Goal: Task Accomplishment & Management: Manage account settings

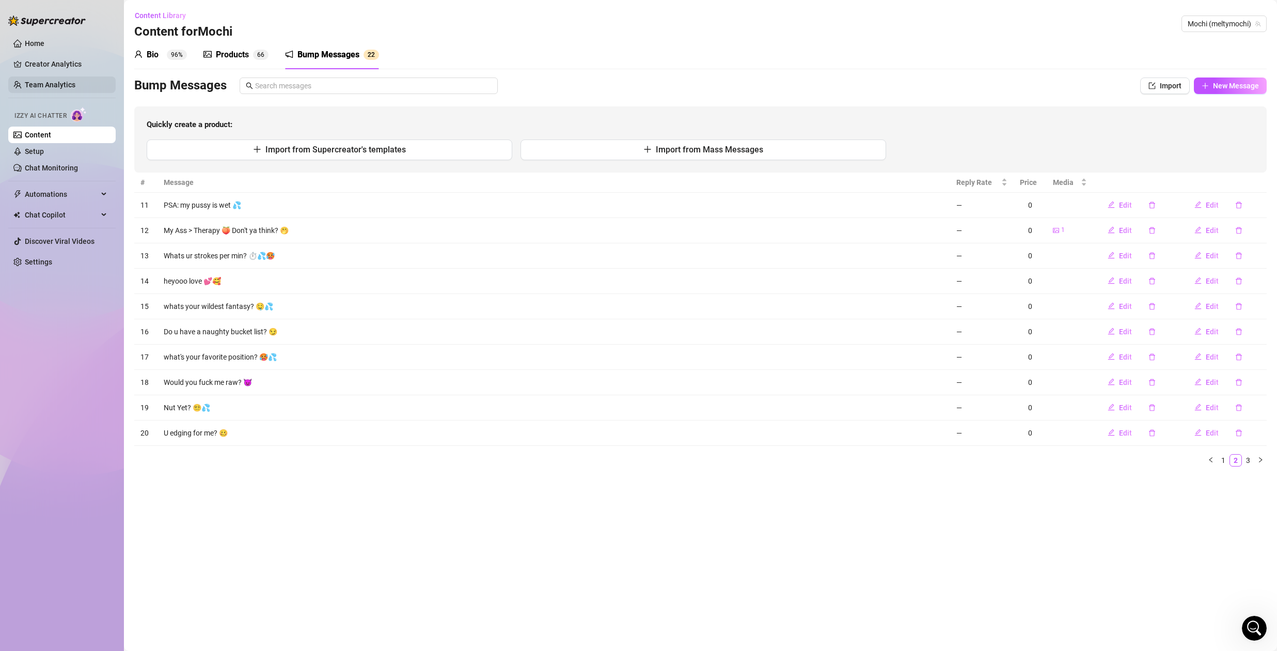
click at [50, 89] on link "Team Analytics" at bounding box center [50, 85] width 51 height 8
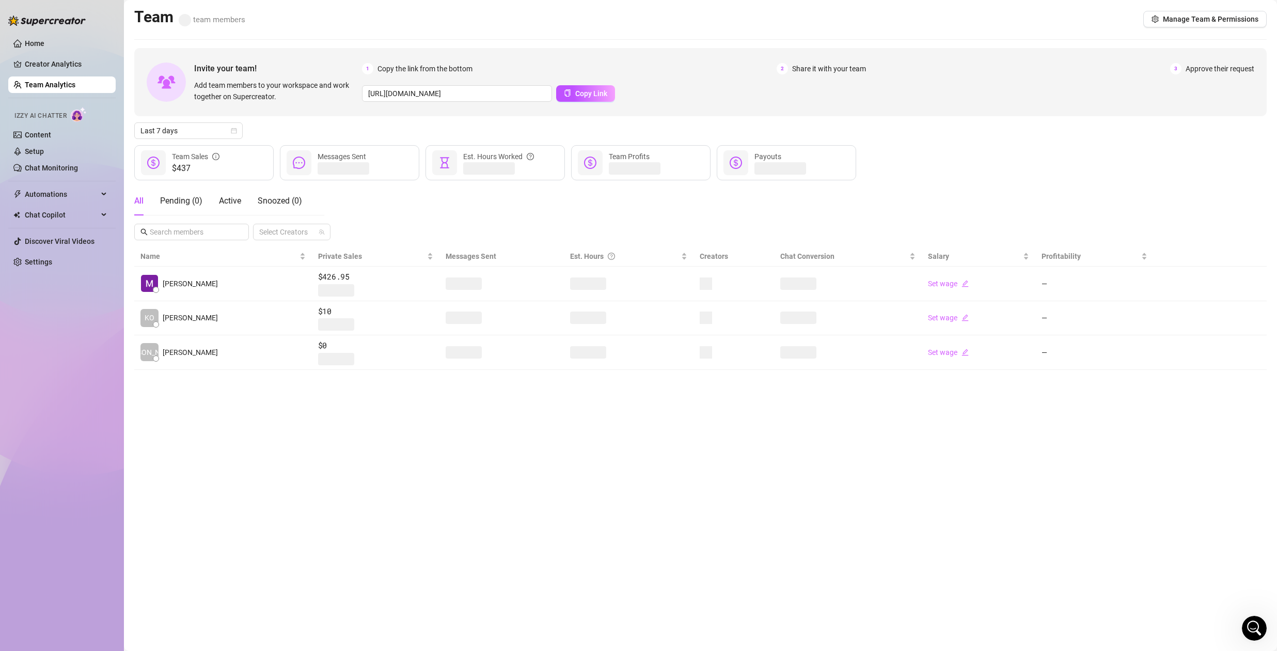
click at [52, 85] on link "Team Analytics" at bounding box center [50, 85] width 51 height 8
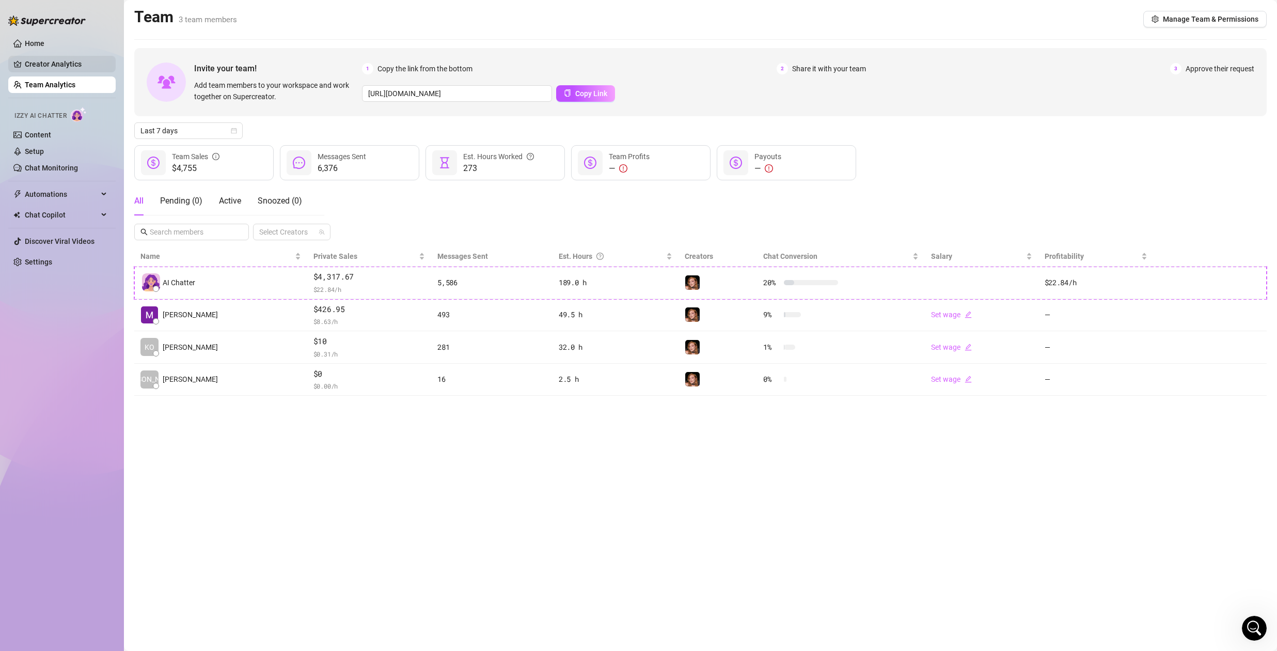
click at [65, 61] on link "Creator Analytics" at bounding box center [66, 64] width 83 height 17
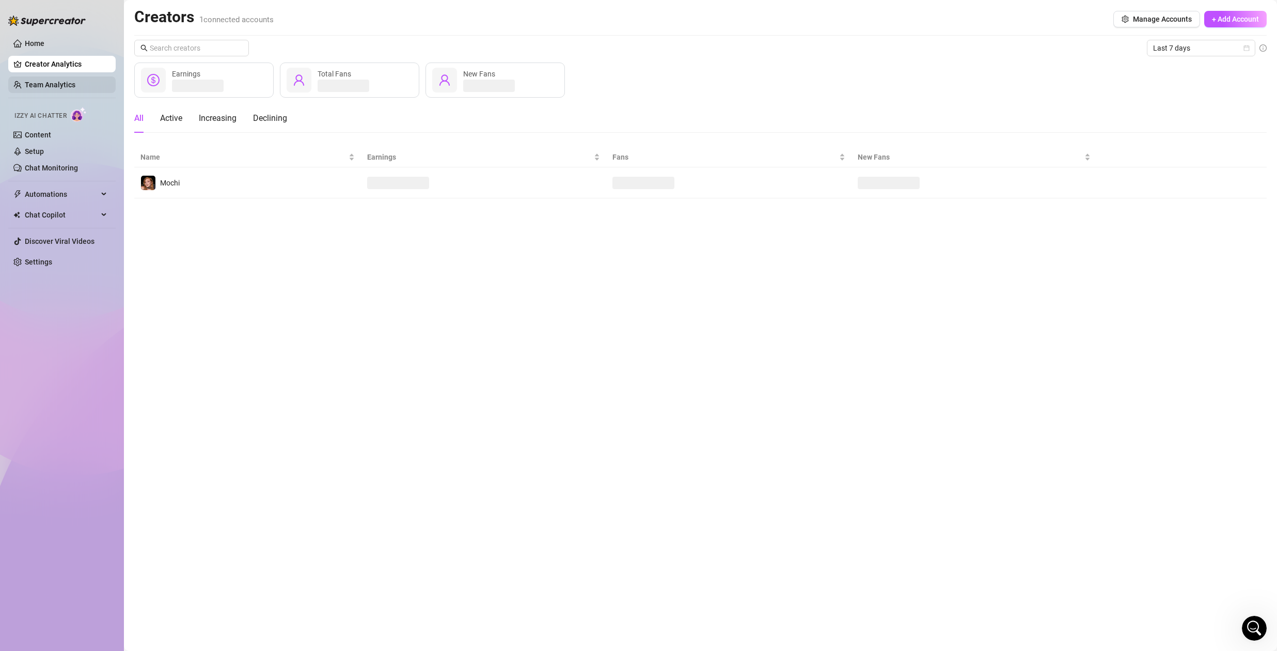
click at [45, 86] on link "Team Analytics" at bounding box center [50, 85] width 51 height 8
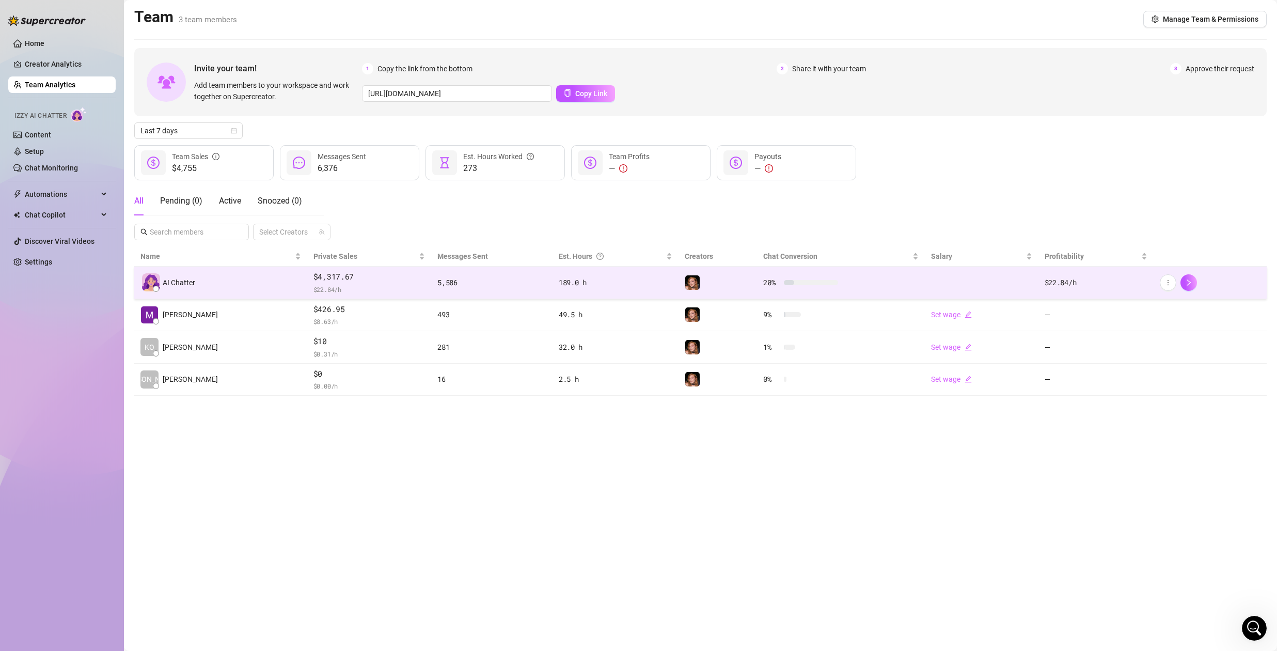
click at [363, 280] on span "$4,317.67" at bounding box center [369, 277] width 112 height 12
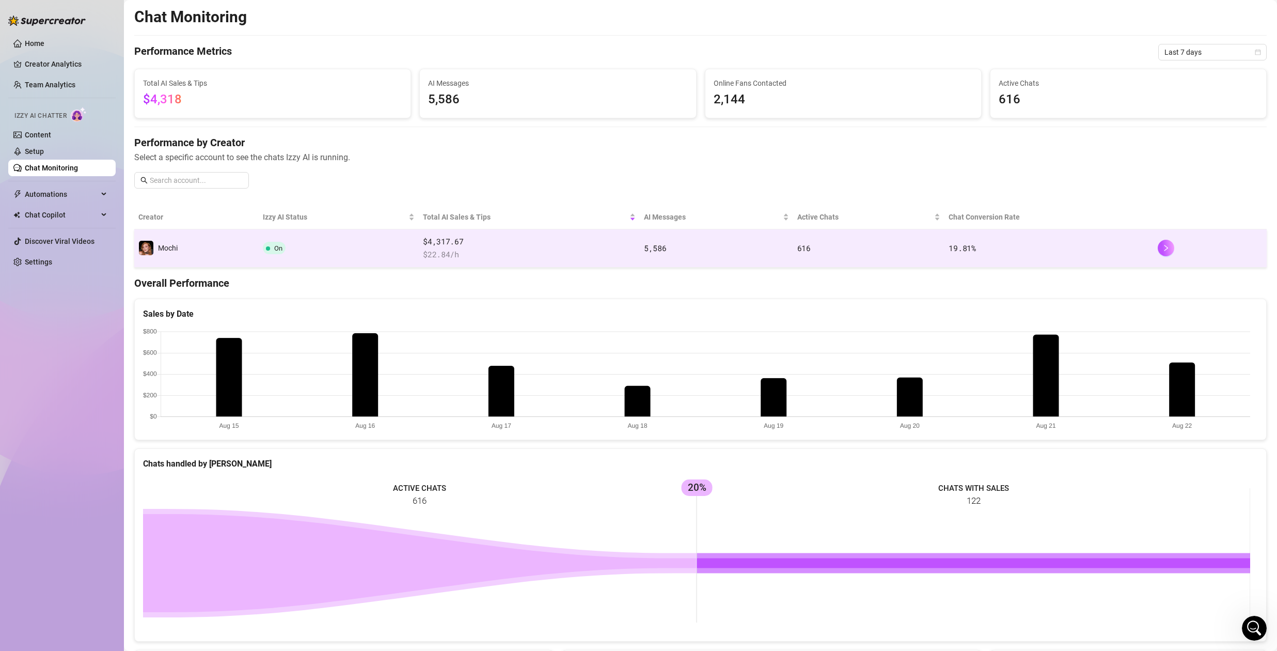
click at [407, 241] on td "On" at bounding box center [339, 248] width 160 height 38
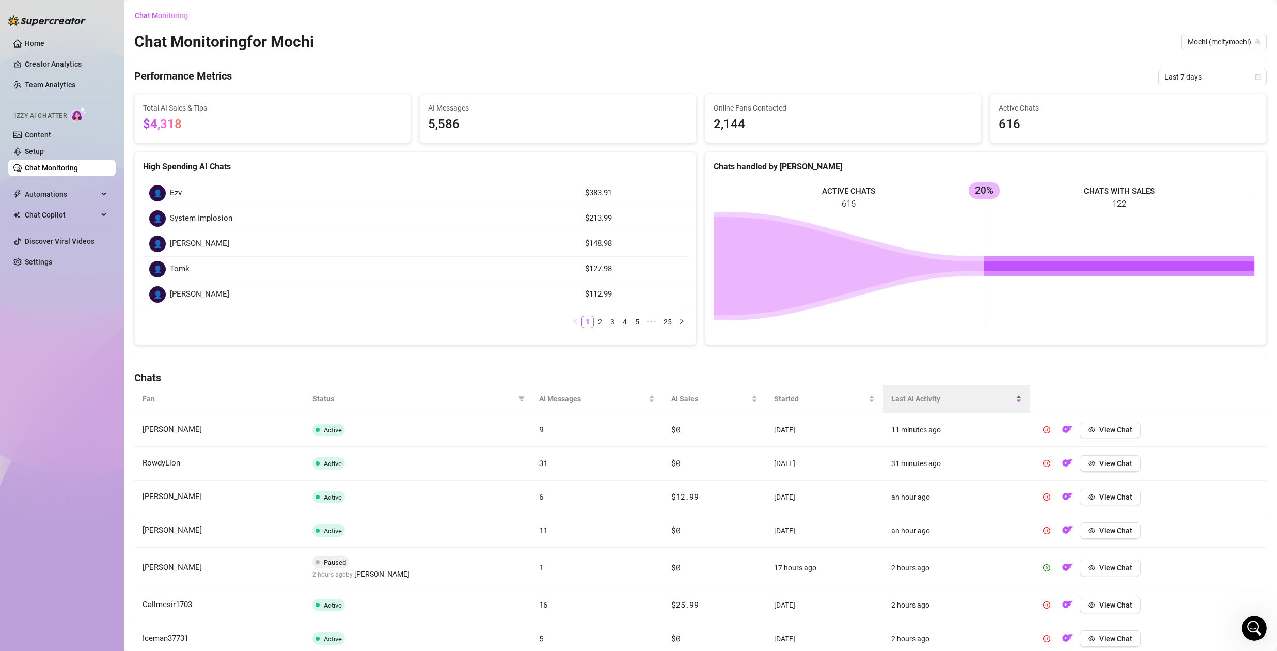
click at [921, 401] on span "Last AI Activity" at bounding box center [952, 398] width 122 height 11
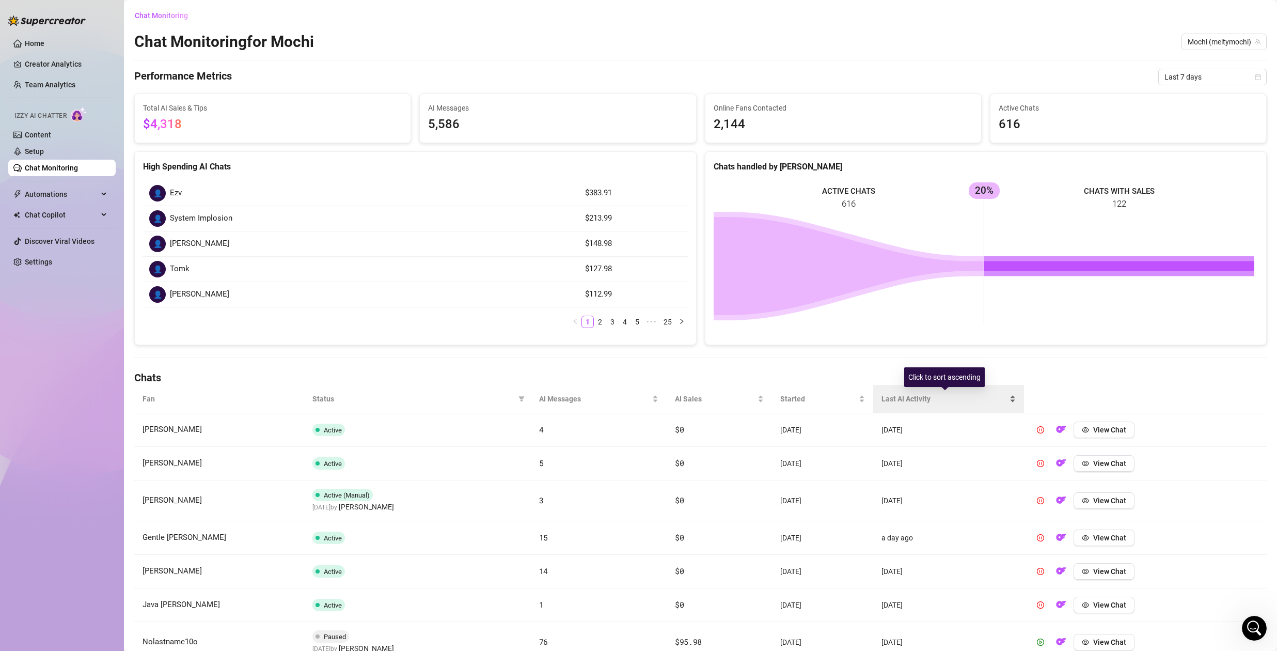
click at [922, 401] on span "Last AI Activity" at bounding box center [945, 398] width 126 height 11
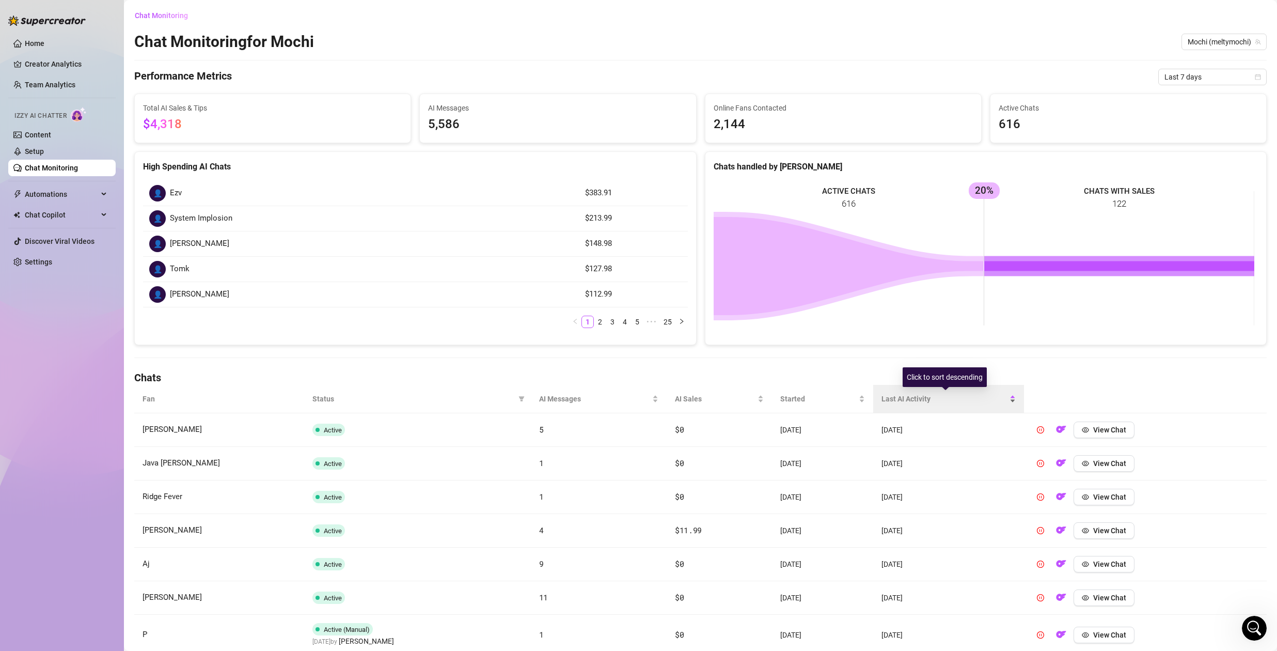
click at [931, 402] on span "Last AI Activity" at bounding box center [945, 398] width 126 height 11
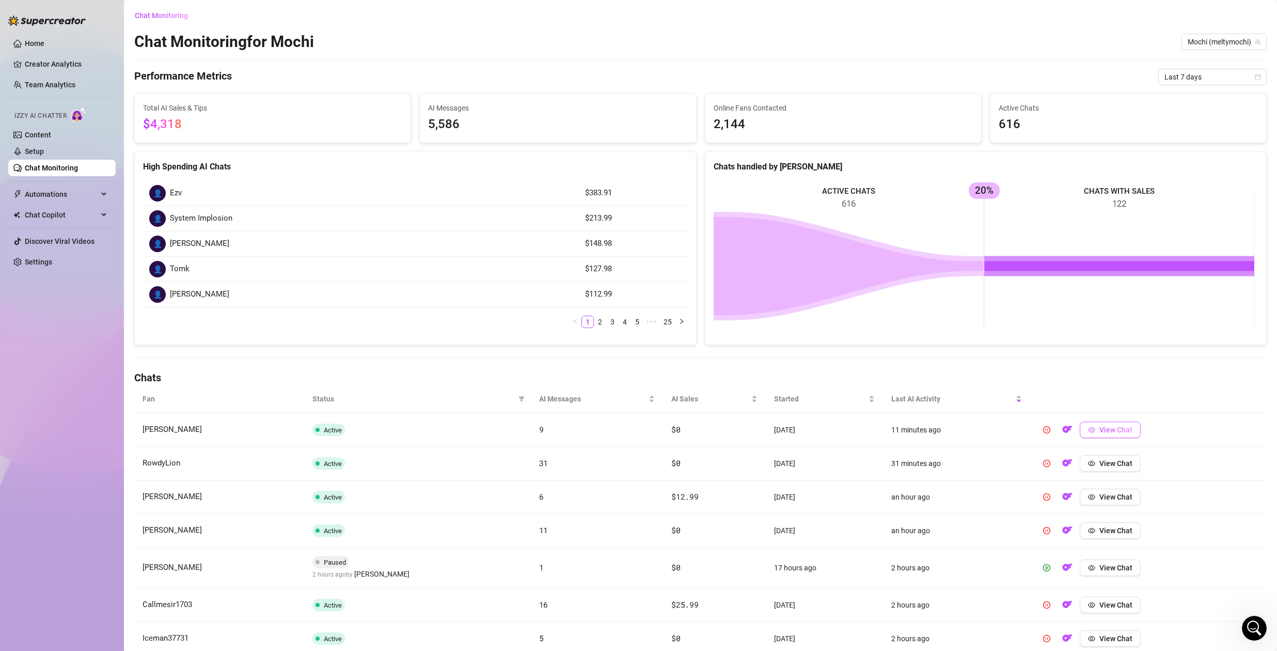
click at [1099, 431] on span "View Chat" at bounding box center [1115, 430] width 33 height 8
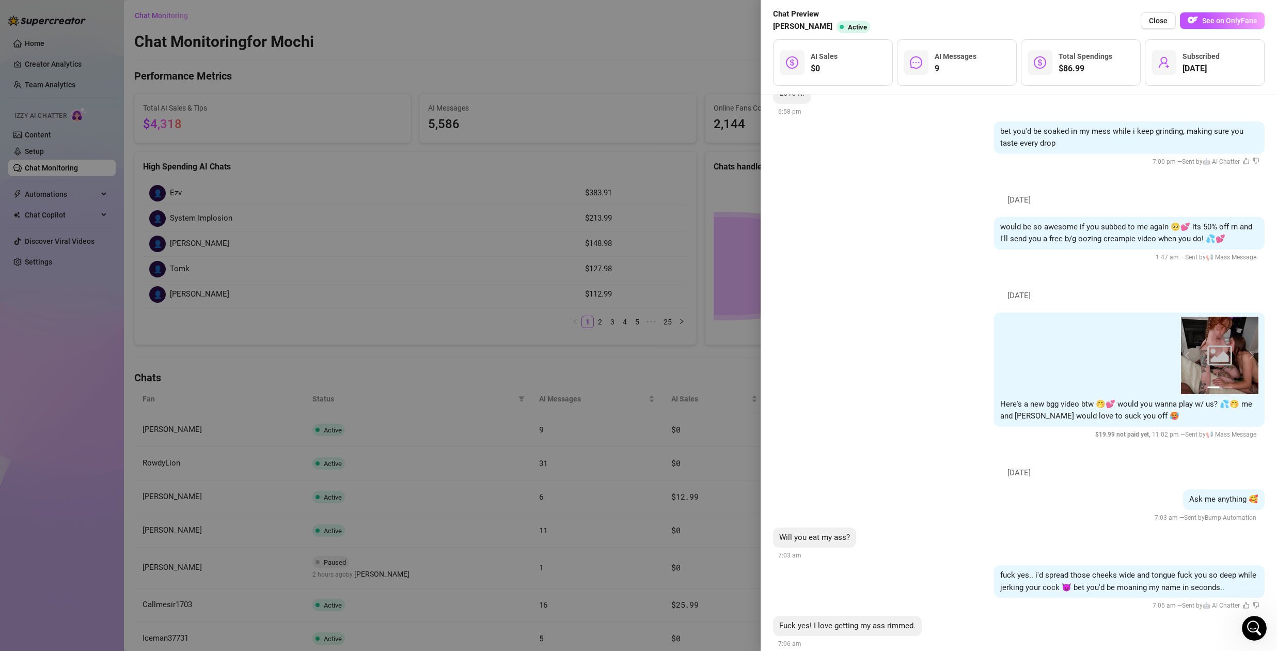
scroll to position [839, 0]
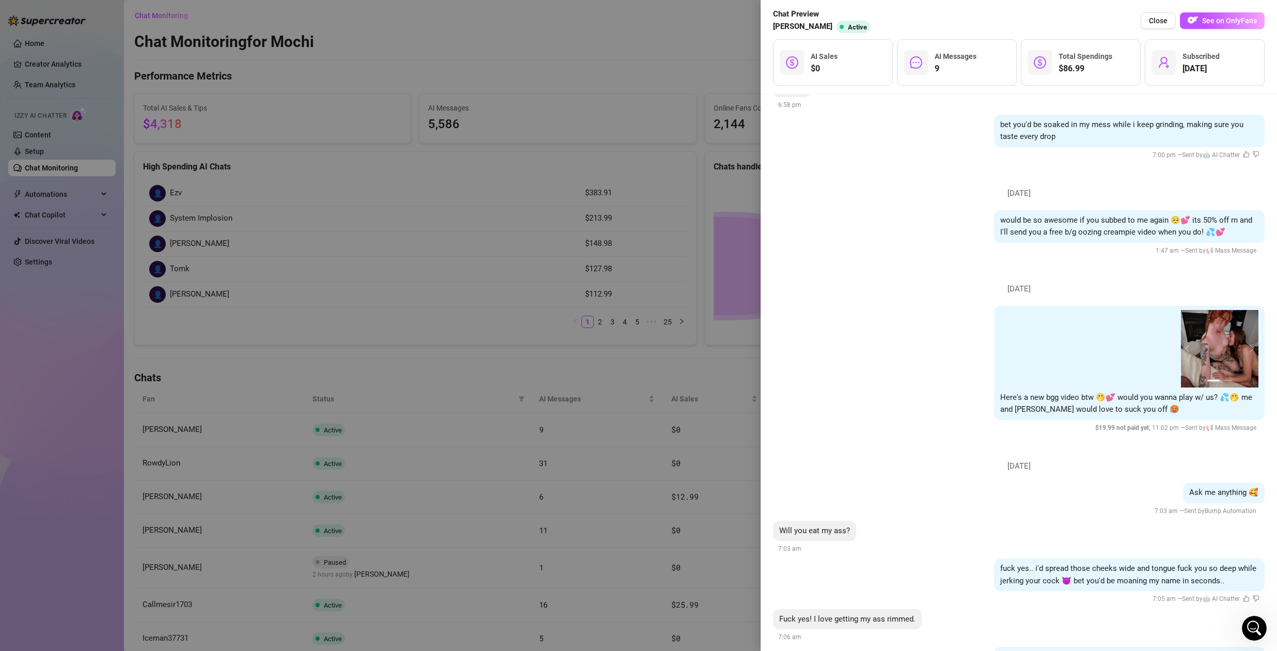
click at [657, 417] on div at bounding box center [638, 325] width 1277 height 651
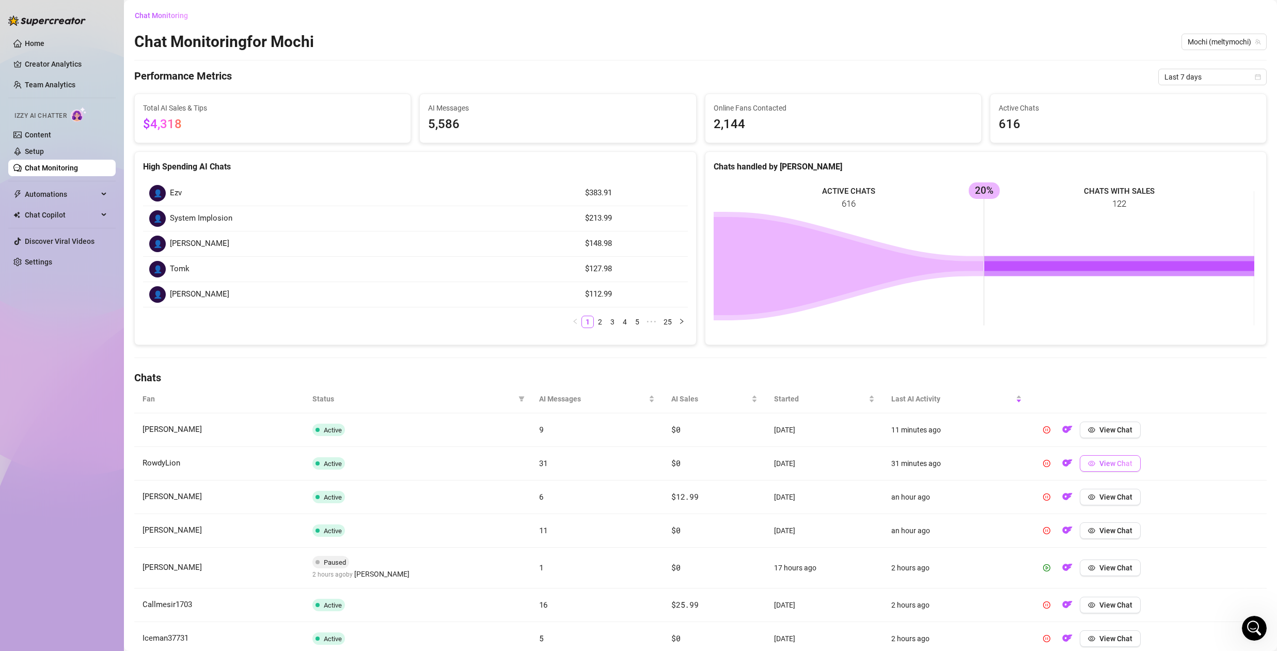
click at [1106, 468] on button "View Chat" at bounding box center [1110, 463] width 61 height 17
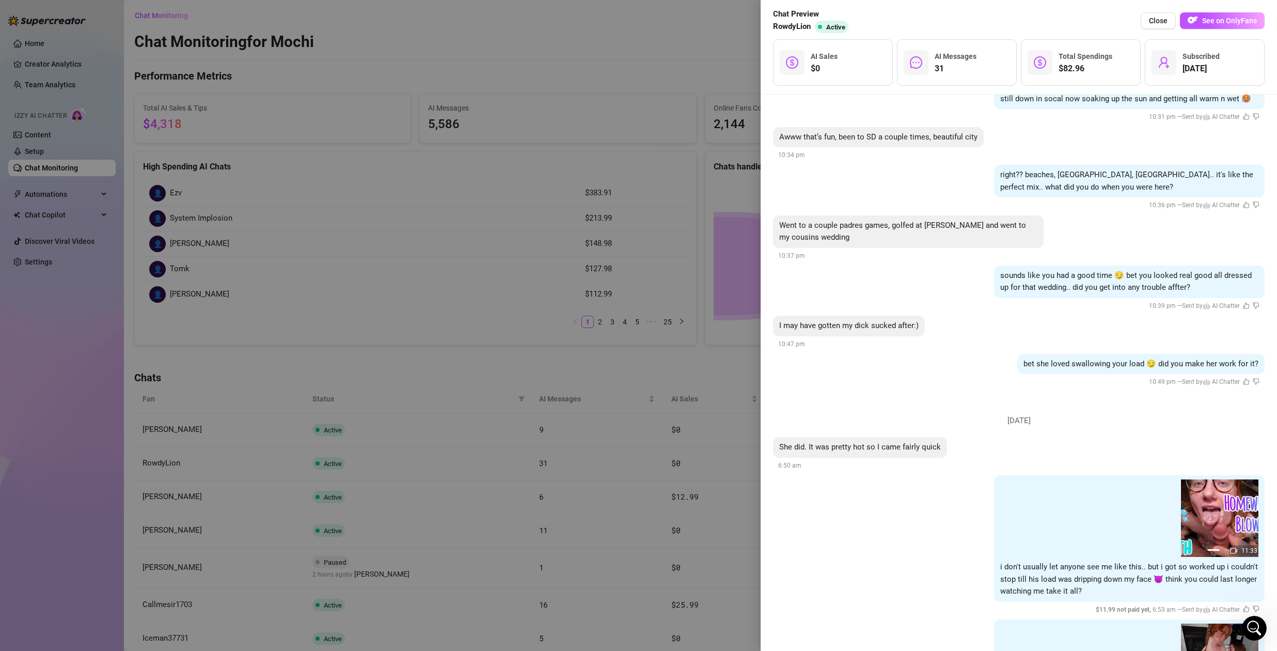
scroll to position [2752, 0]
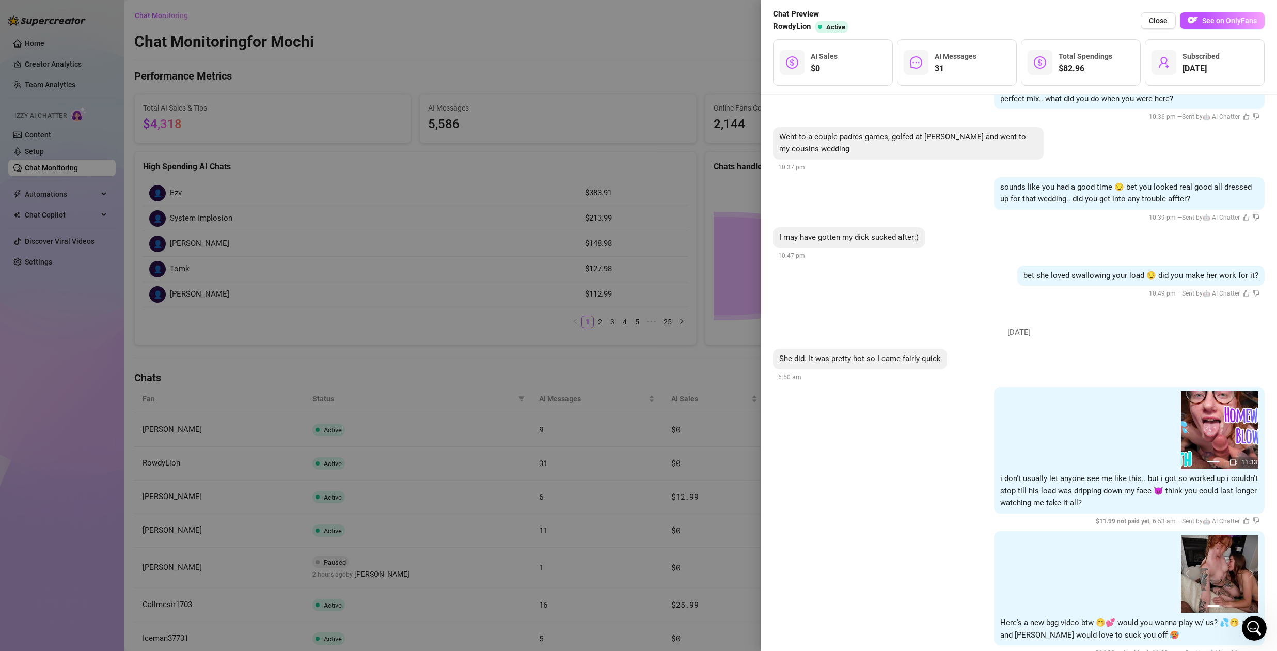
click at [682, 412] on div at bounding box center [638, 325] width 1277 height 651
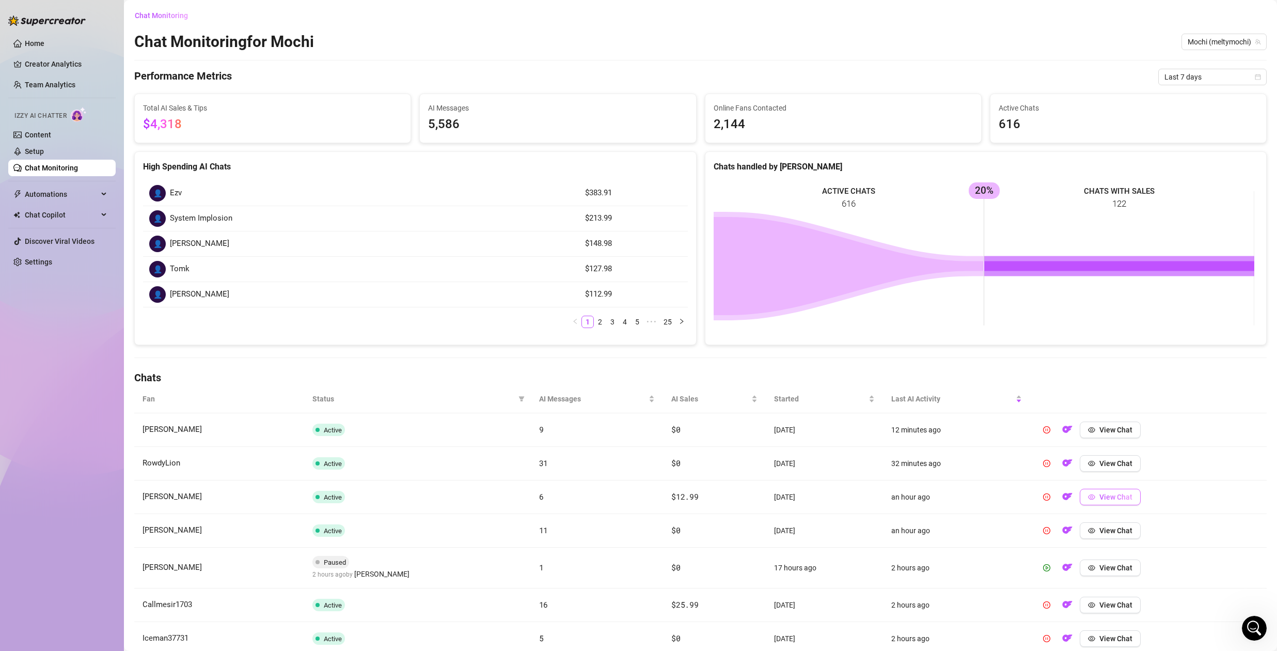
click at [1105, 494] on span "View Chat" at bounding box center [1115, 497] width 33 height 8
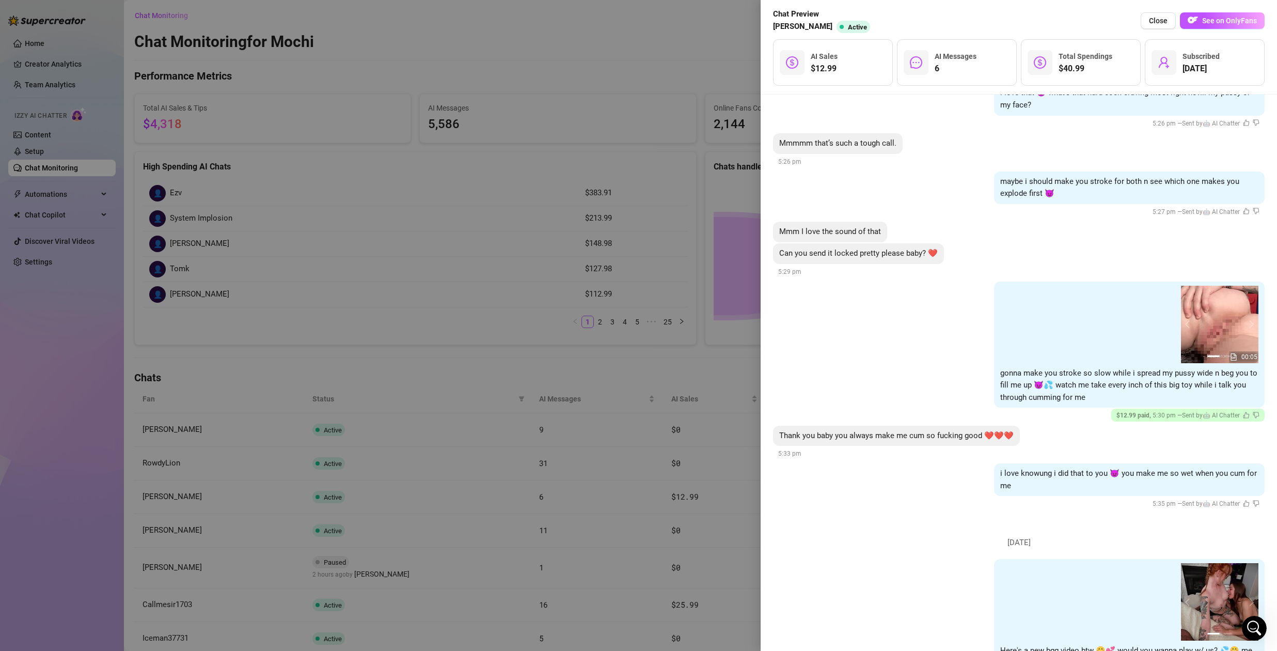
scroll to position [608, 0]
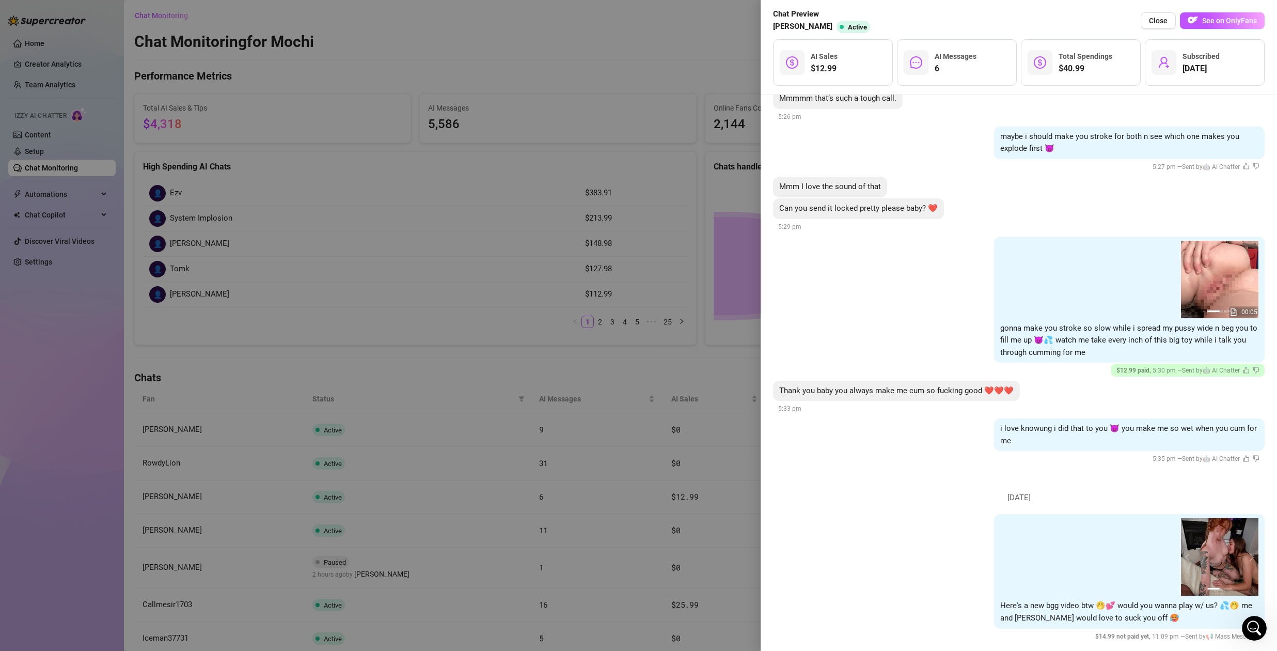
click at [666, 472] on div at bounding box center [638, 325] width 1277 height 651
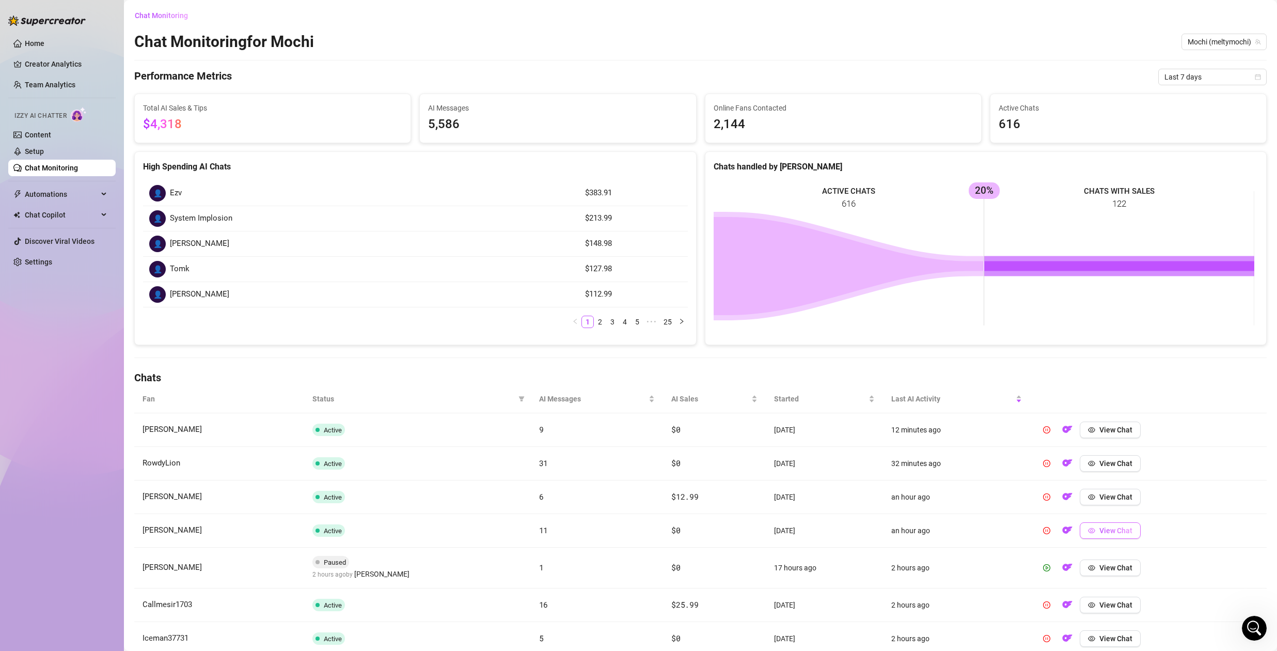
click at [1105, 525] on button "View Chat" at bounding box center [1110, 530] width 61 height 17
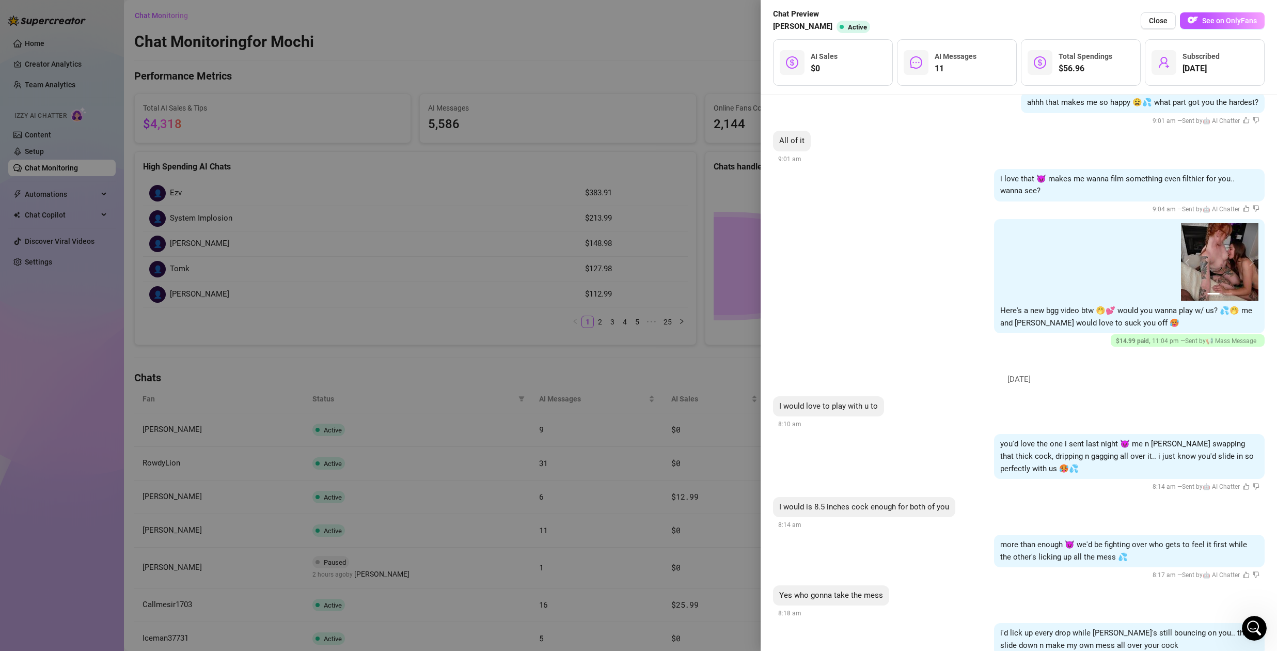
scroll to position [1203, 0]
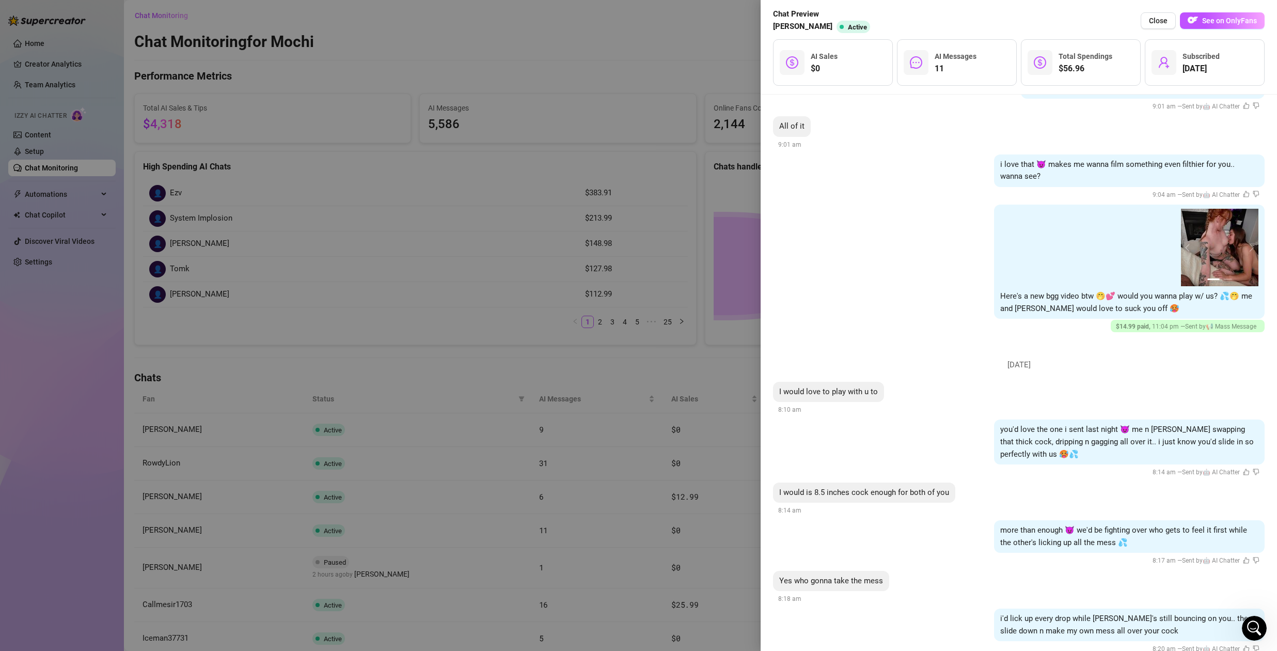
click at [717, 544] on div at bounding box center [638, 325] width 1277 height 651
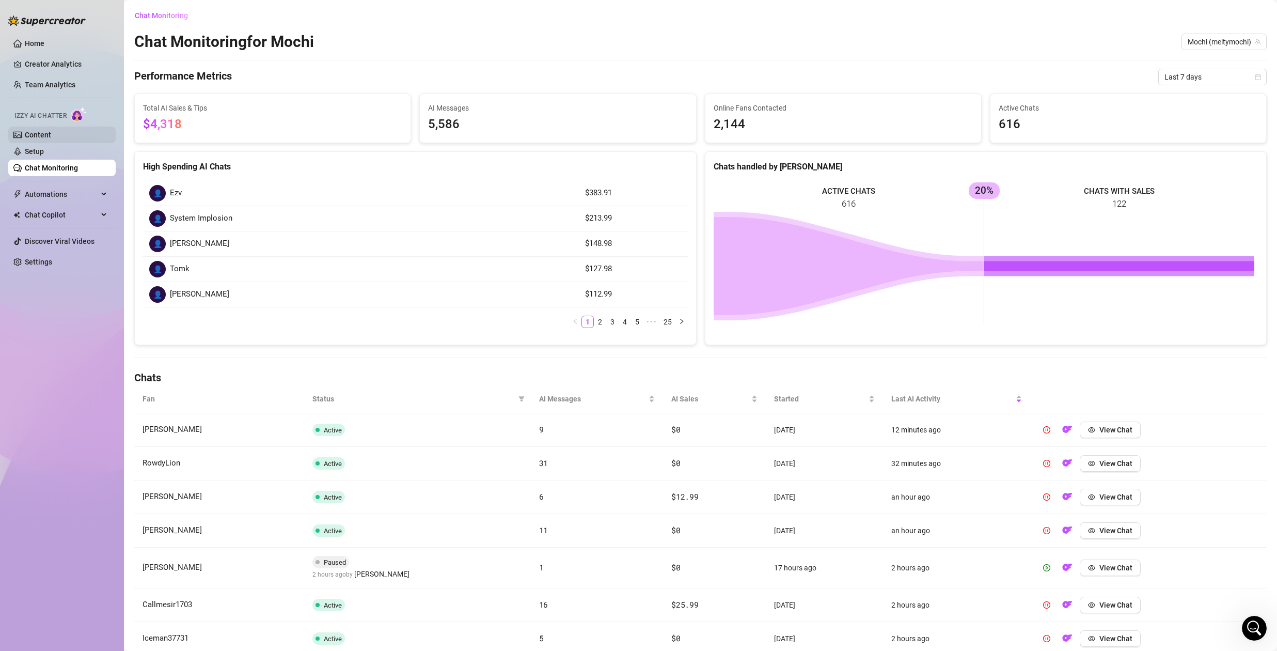
click at [40, 136] on link "Content" at bounding box center [38, 135] width 26 height 8
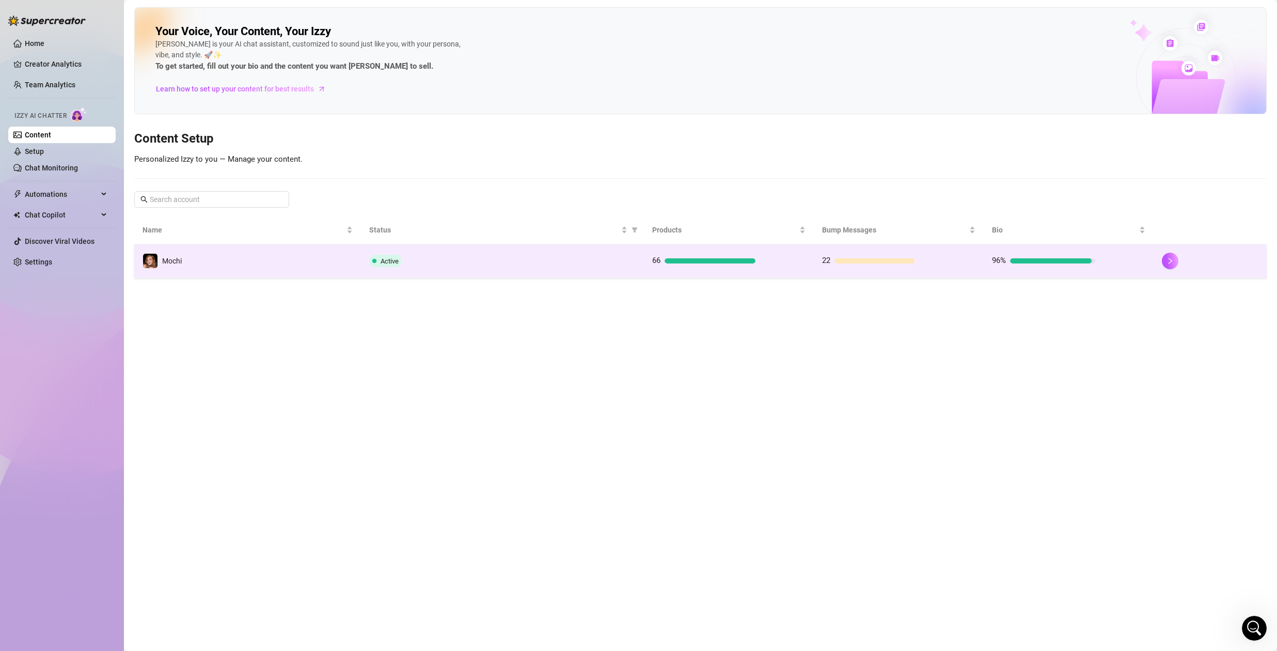
click at [512, 260] on div "Active" at bounding box center [502, 261] width 266 height 12
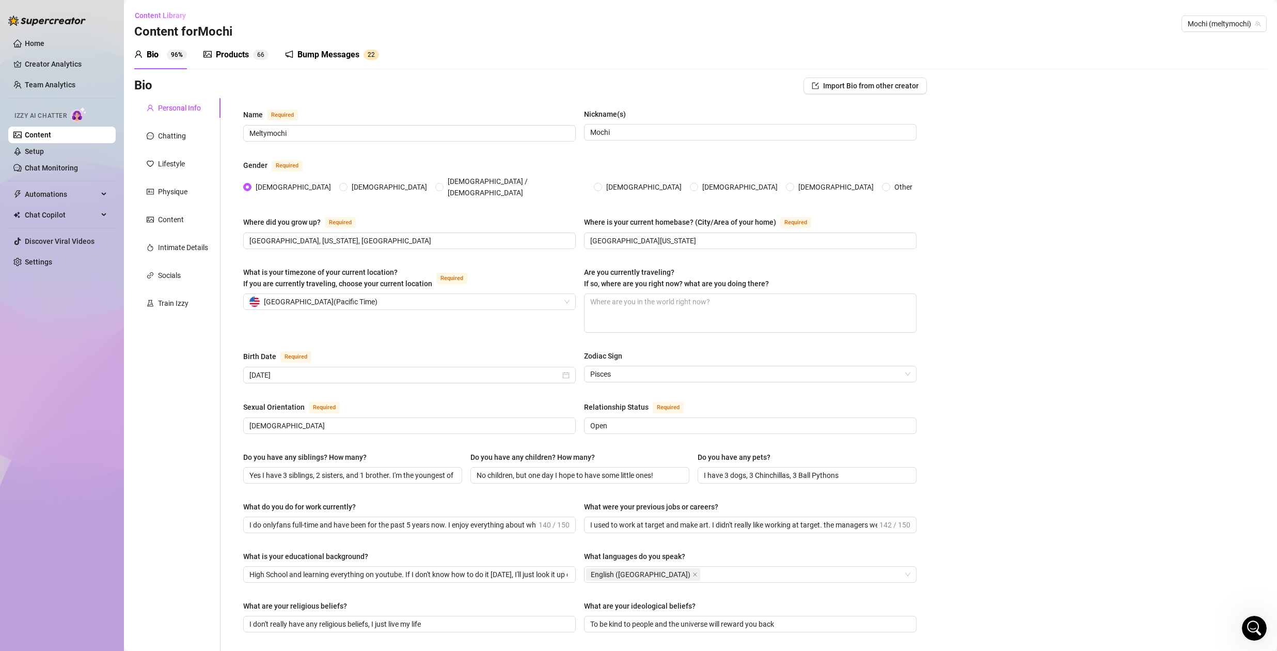
click at [238, 54] on div "Products" at bounding box center [232, 55] width 33 height 12
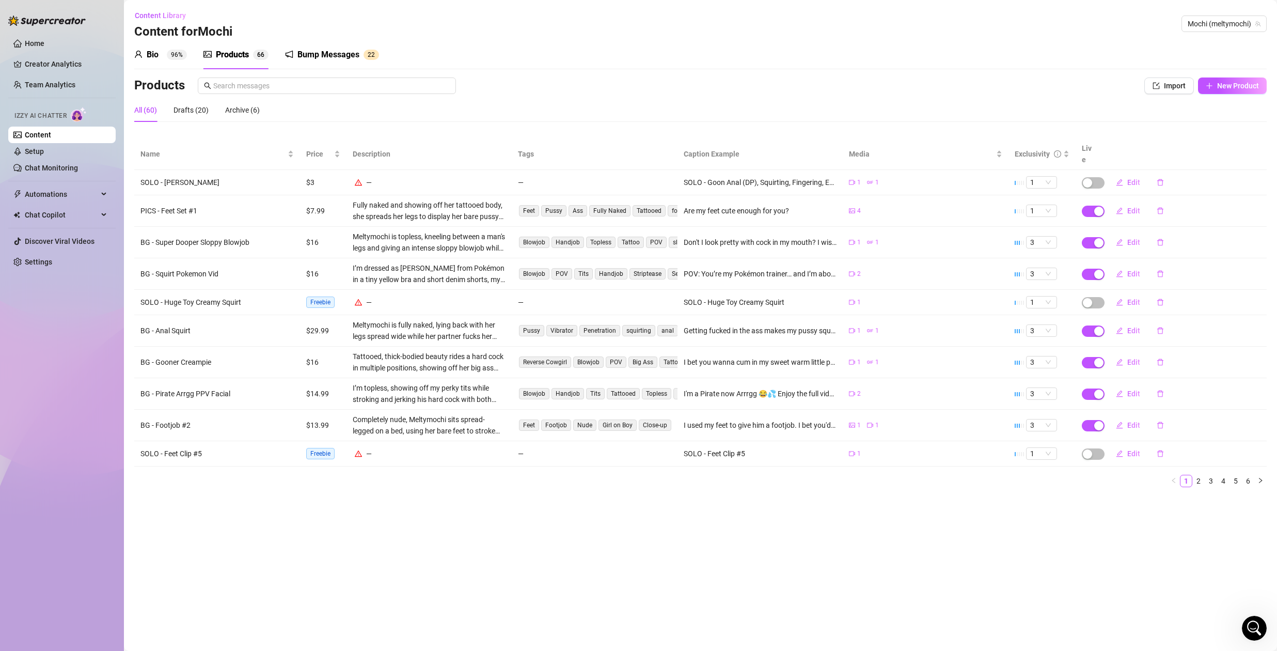
click at [171, 54] on sup "96%" at bounding box center [177, 55] width 20 height 10
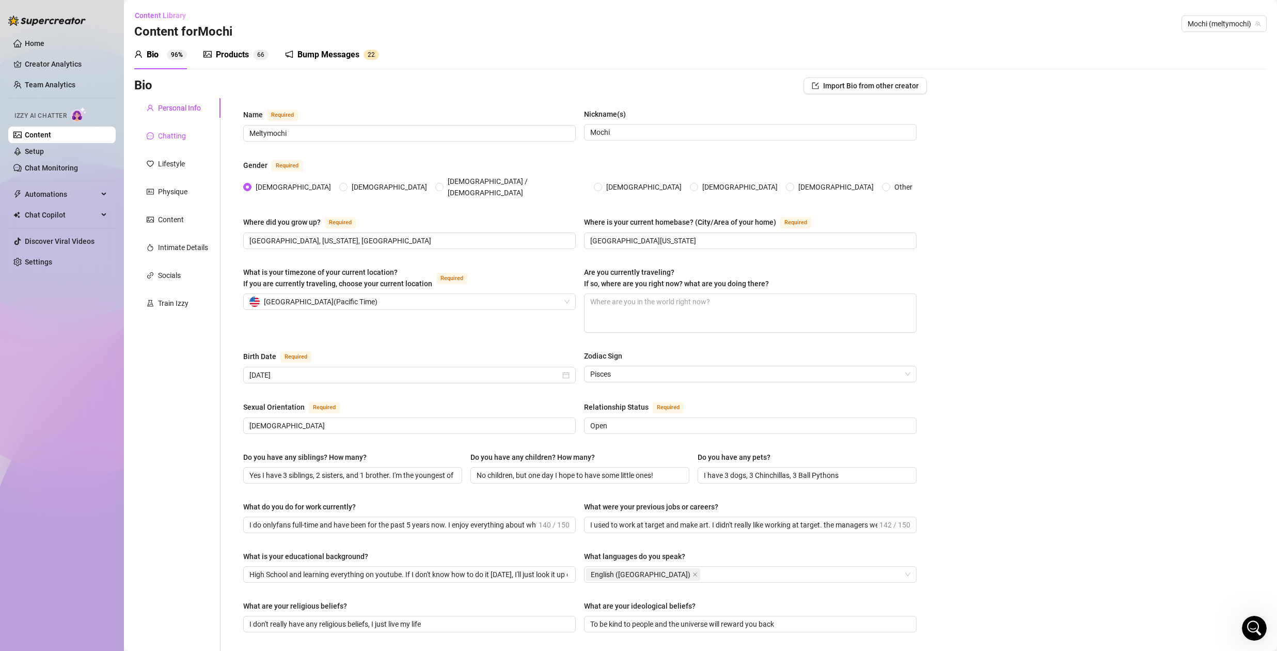
click at [170, 133] on div "Chatting" at bounding box center [172, 135] width 28 height 11
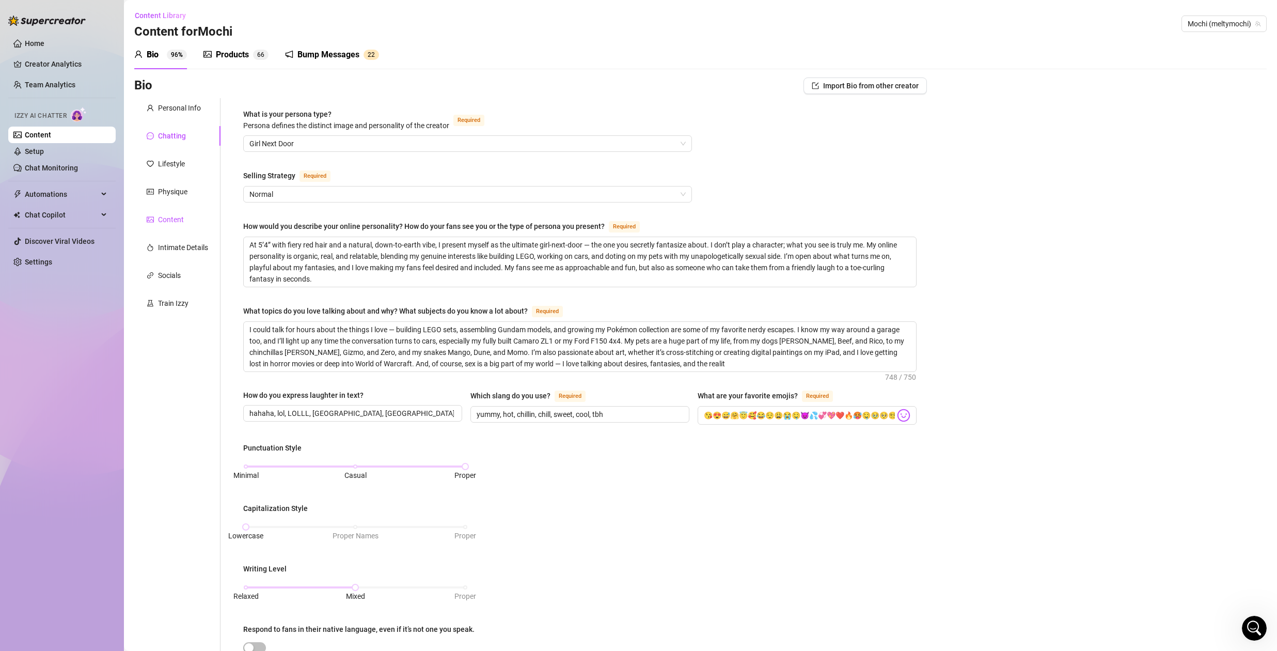
click at [173, 217] on div "Content" at bounding box center [171, 219] width 26 height 11
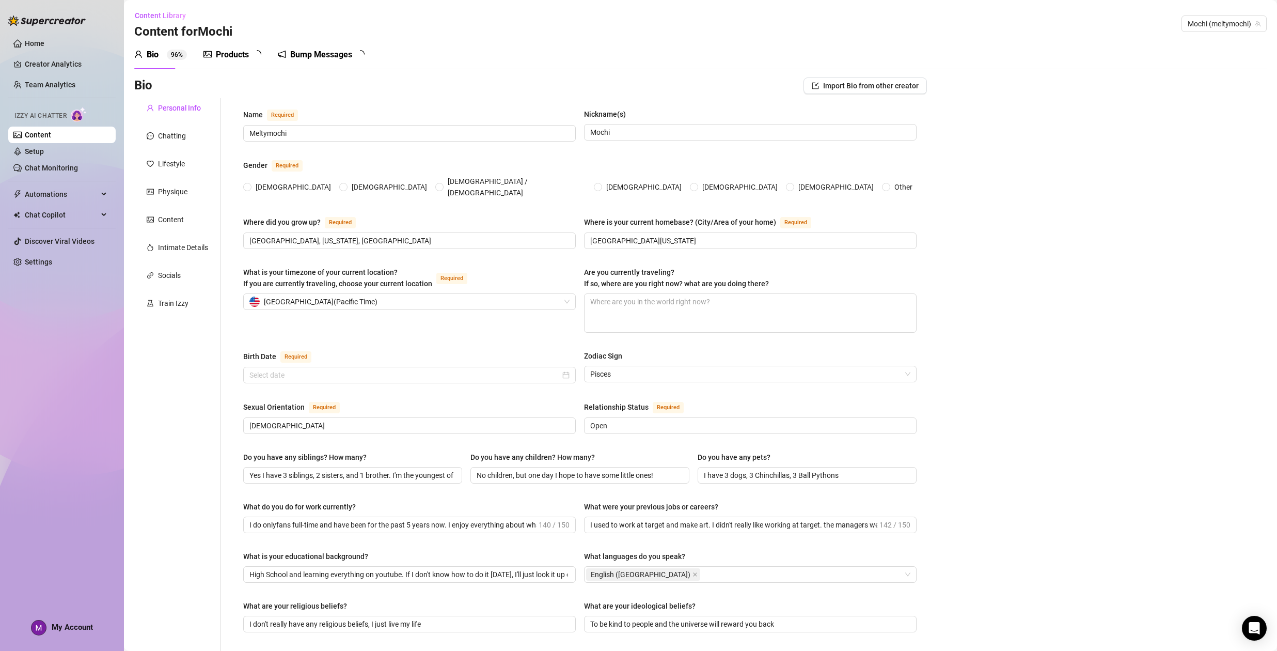
radio input "true"
type input "[DATE]"
click at [178, 303] on div "Train Izzy" at bounding box center [173, 302] width 30 height 11
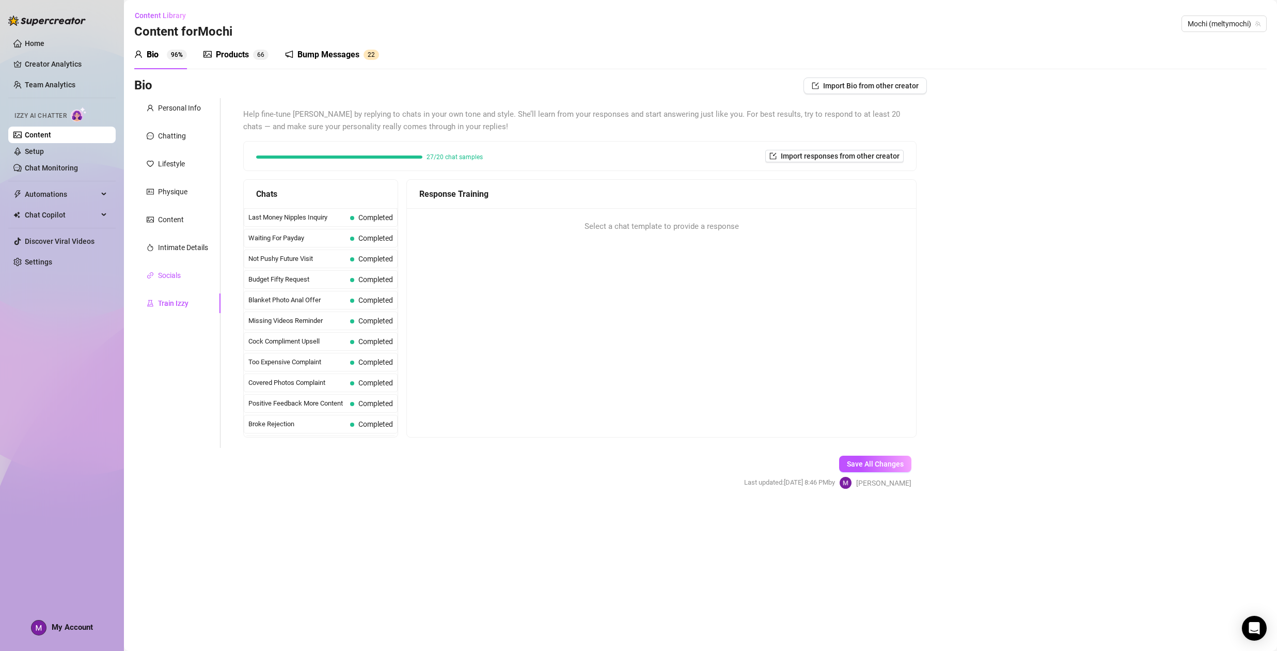
click at [166, 275] on div "Socials" at bounding box center [169, 275] width 23 height 11
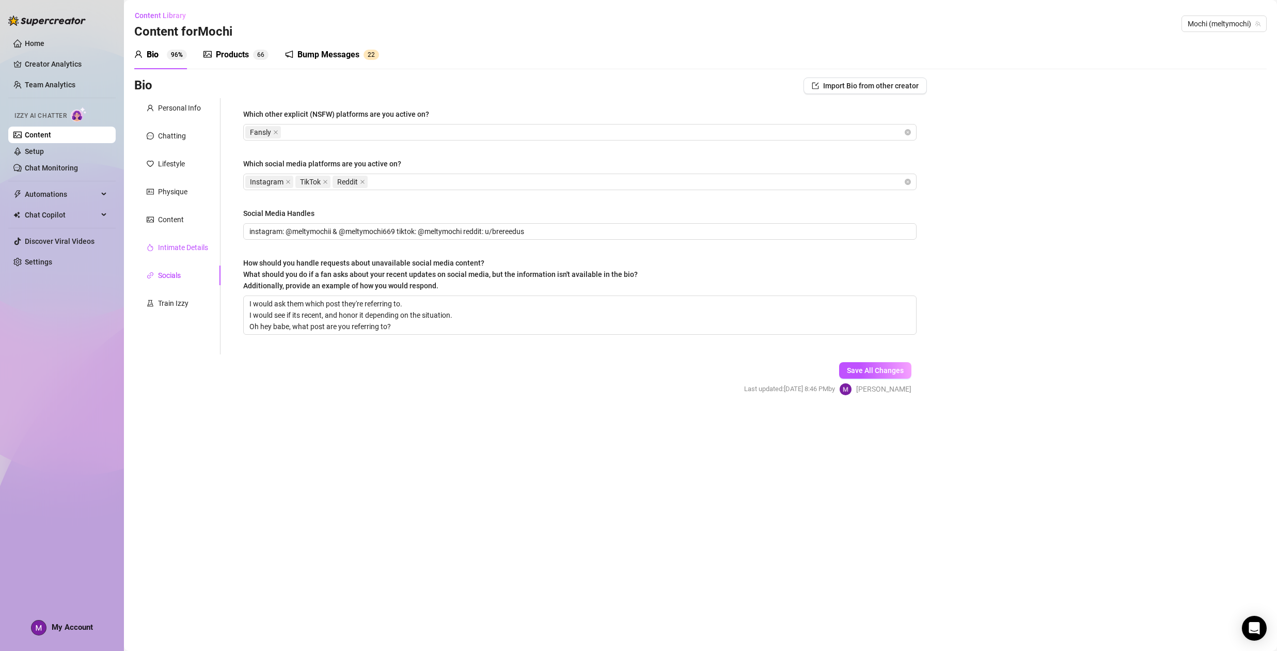
click at [171, 246] on div "Intimate Details" at bounding box center [183, 247] width 50 height 11
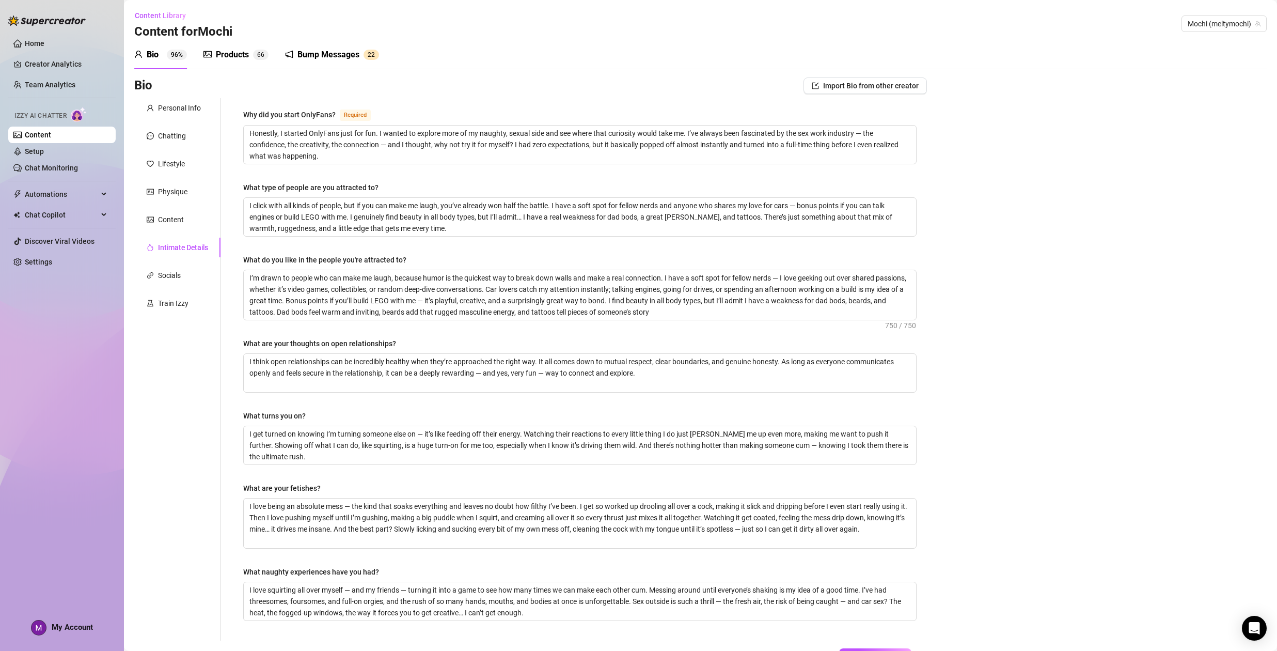
scroll to position [80, 0]
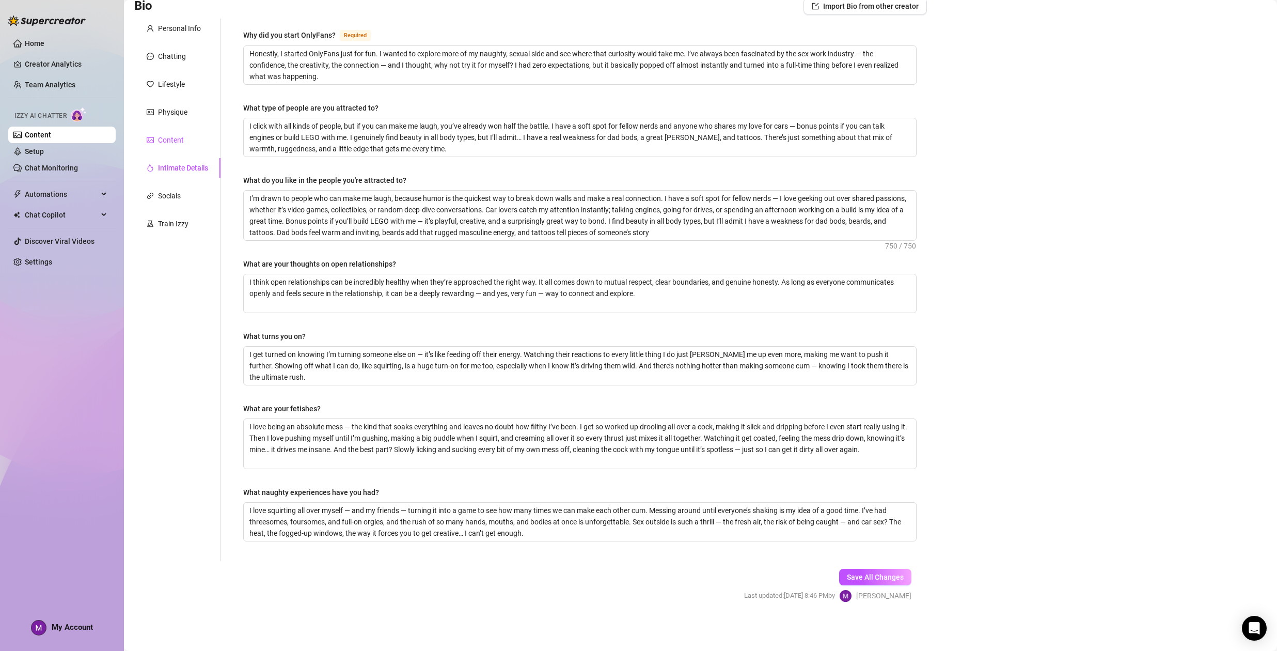
click at [167, 135] on div "Content" at bounding box center [171, 139] width 26 height 11
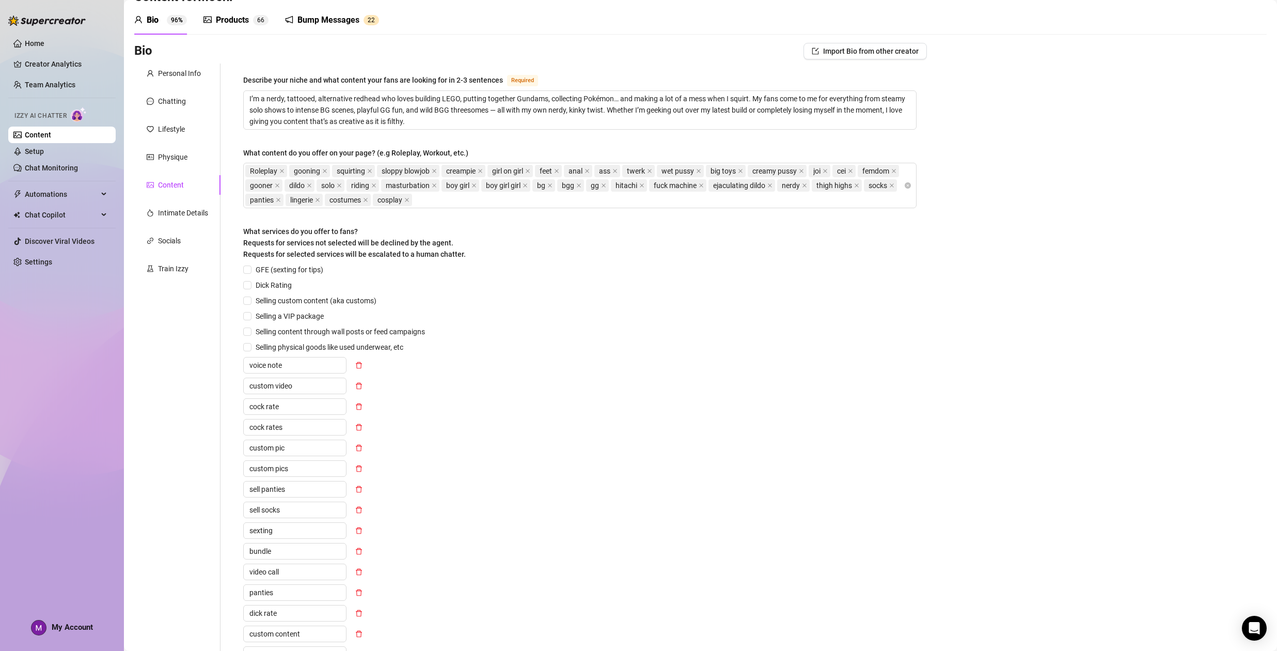
scroll to position [0, 0]
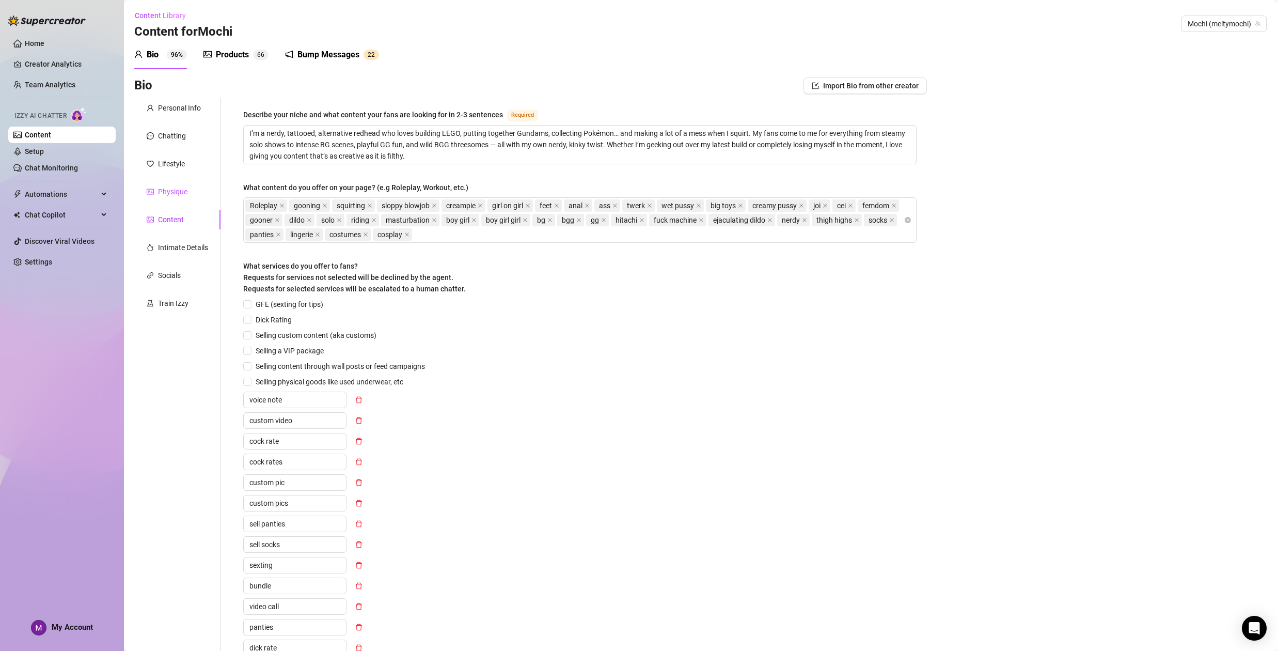
click at [164, 190] on div "Physique" at bounding box center [172, 191] width 29 height 11
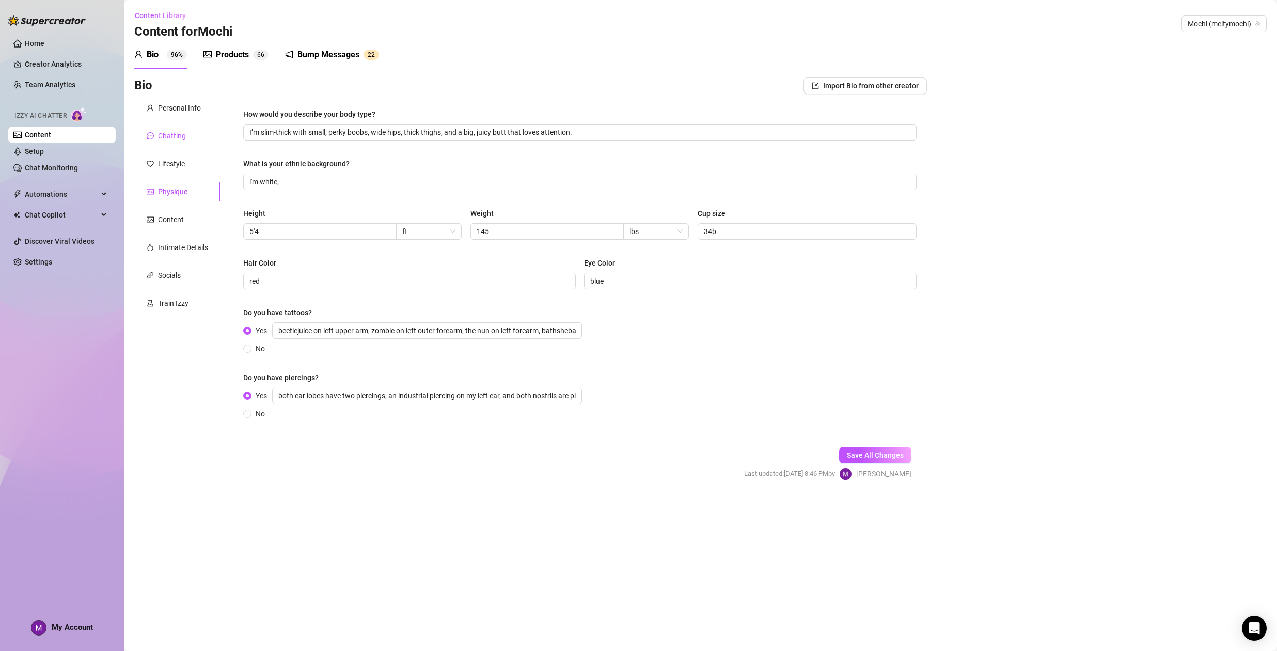
click at [174, 139] on div "Chatting" at bounding box center [172, 135] width 28 height 11
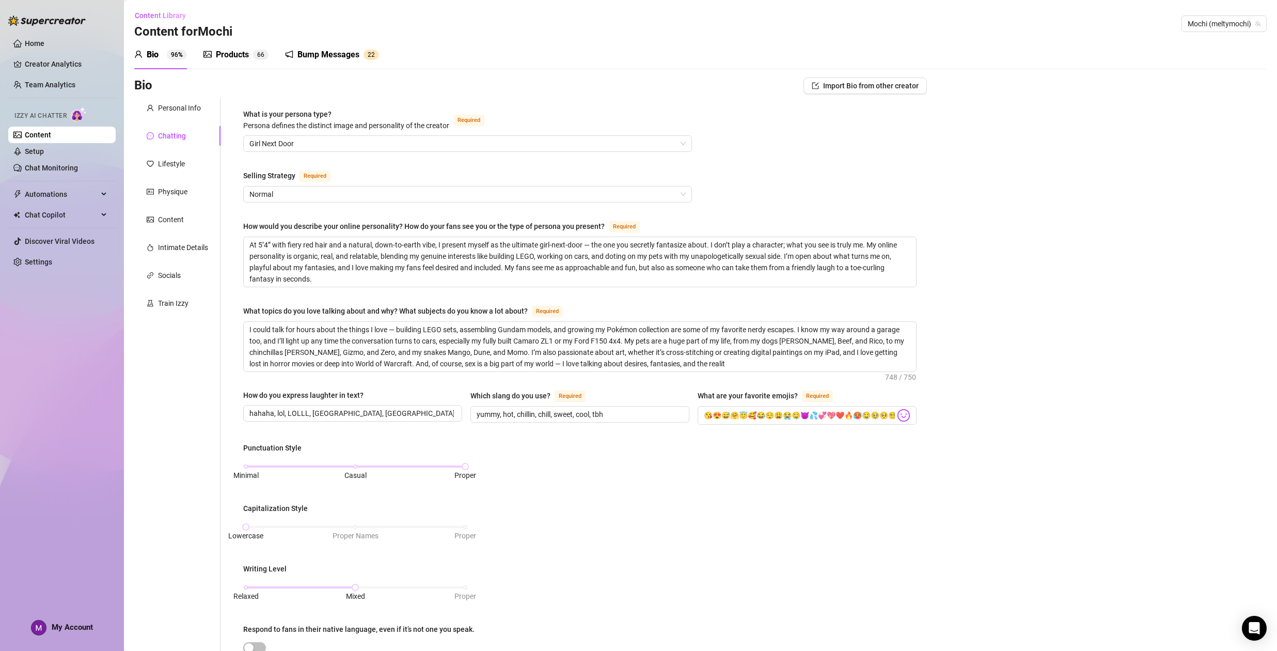
scroll to position [297, 0]
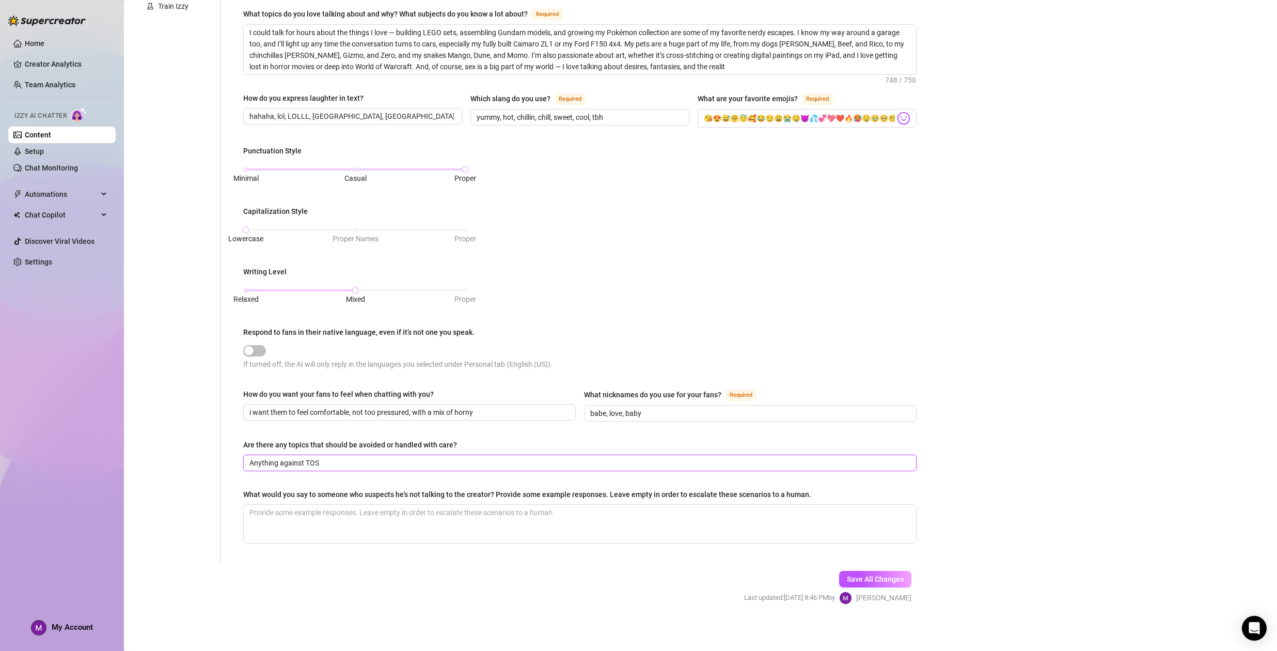
click at [342, 463] on input "Anything against TOS" at bounding box center [578, 462] width 659 height 11
click at [338, 460] on input "mommy topics." at bounding box center [578, 462] width 659 height 11
type input "m"
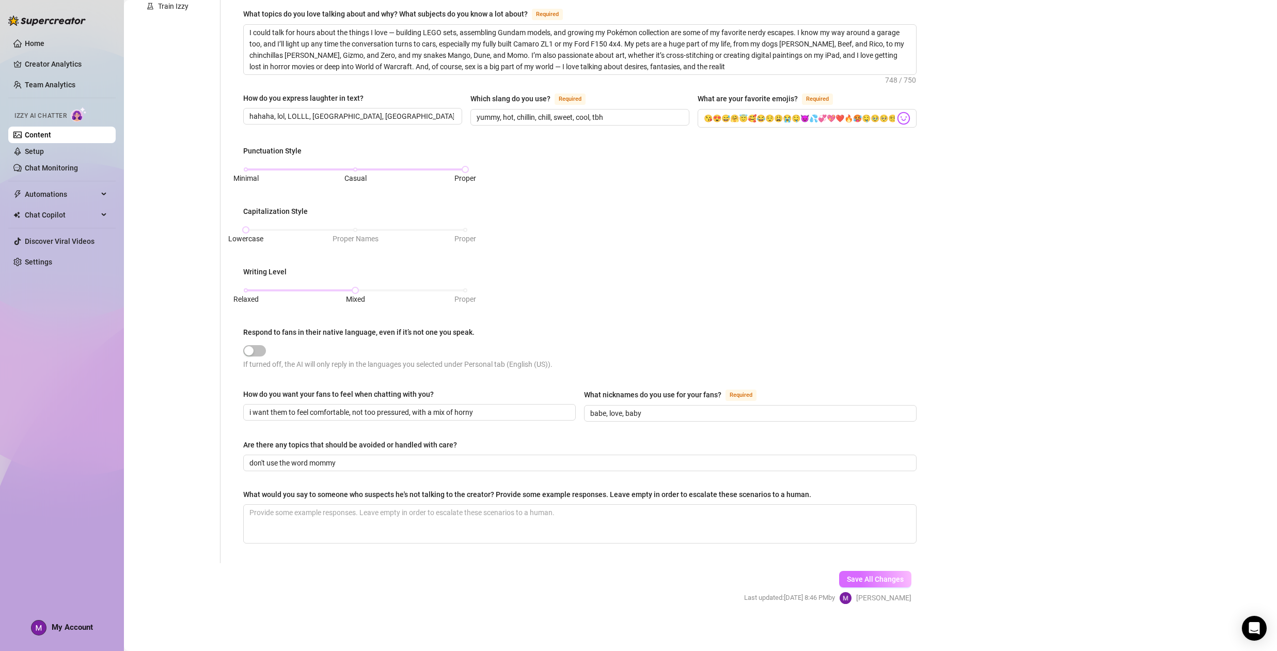
click at [871, 575] on span "Save All Changes" at bounding box center [875, 579] width 57 height 8
click at [349, 464] on input "don't use the word mommy" at bounding box center [578, 462] width 659 height 11
click at [903, 582] on button "Save All Changes" at bounding box center [875, 579] width 72 height 17
click at [382, 457] on input "don't use the word mommy" at bounding box center [578, 462] width 659 height 11
click at [879, 577] on span "Save All Changes" at bounding box center [875, 579] width 57 height 8
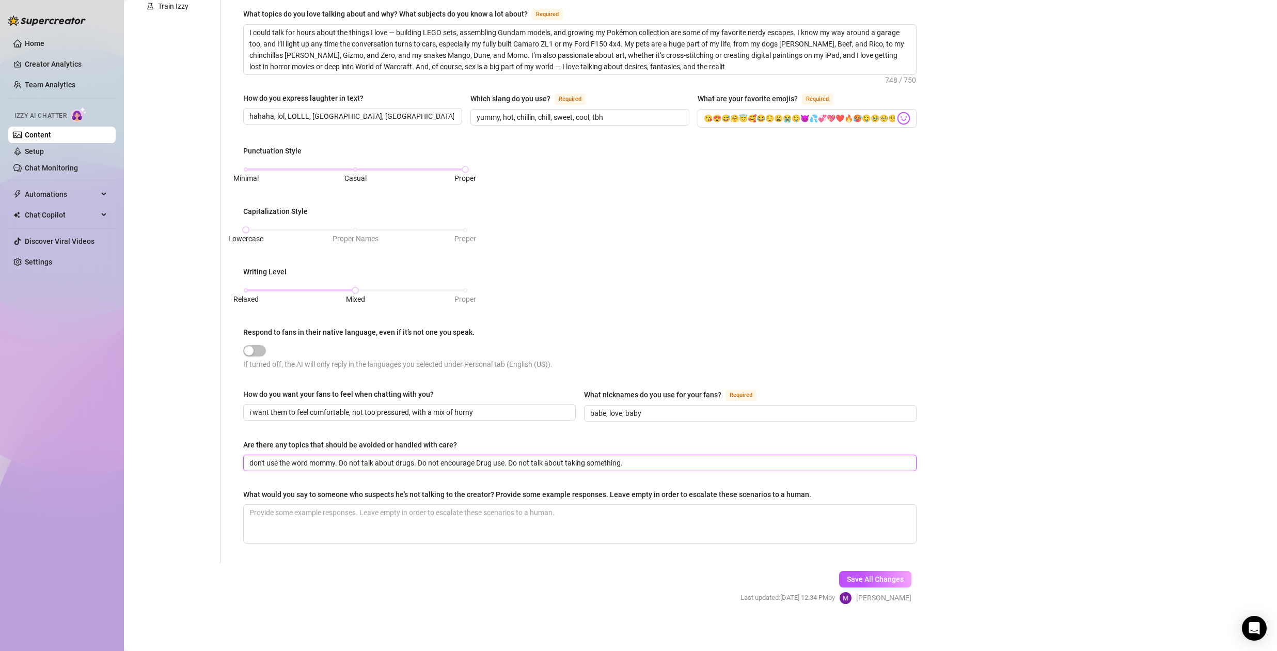
drag, startPoint x: 511, startPoint y: 460, endPoint x: 771, endPoint y: 486, distance: 261.1
click at [755, 483] on div "What is your persona type? [PERSON_NAME] defines the distinct image and persona…" at bounding box center [579, 182] width 673 height 741
type input "don't use the word mommy. Do not talk about drugs. Do not encourage Drug use."
click at [505, 413] on input "i want them to feel comfortable, not too pressured, with a mix of horny" at bounding box center [408, 411] width 318 height 11
click at [354, 411] on input "i want them to feel comfortable, not too pressured, with a mix of horny" at bounding box center [408, 411] width 318 height 11
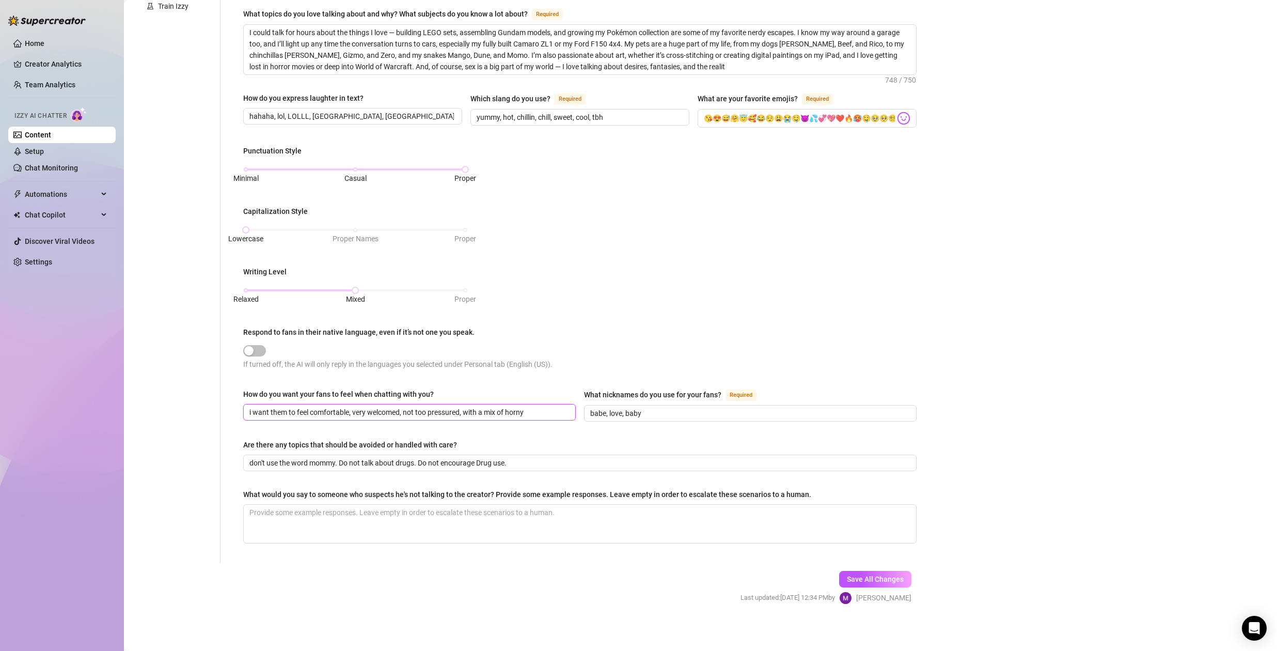
click at [428, 411] on input "i want them to feel comfortable, very welcomed, not too pressured, with a mix o…" at bounding box center [408, 411] width 318 height 11
click at [533, 406] on input "i want them to feel comfortable, very welcomed, not too pressured, with a mix o…" at bounding box center [408, 411] width 318 height 11
click at [353, 411] on input "i want them to feel comfortable, very welcomed, not too pressured, with a mix o…" at bounding box center [408, 411] width 318 height 11
drag, startPoint x: 431, startPoint y: 408, endPoint x: 608, endPoint y: 417, distance: 177.4
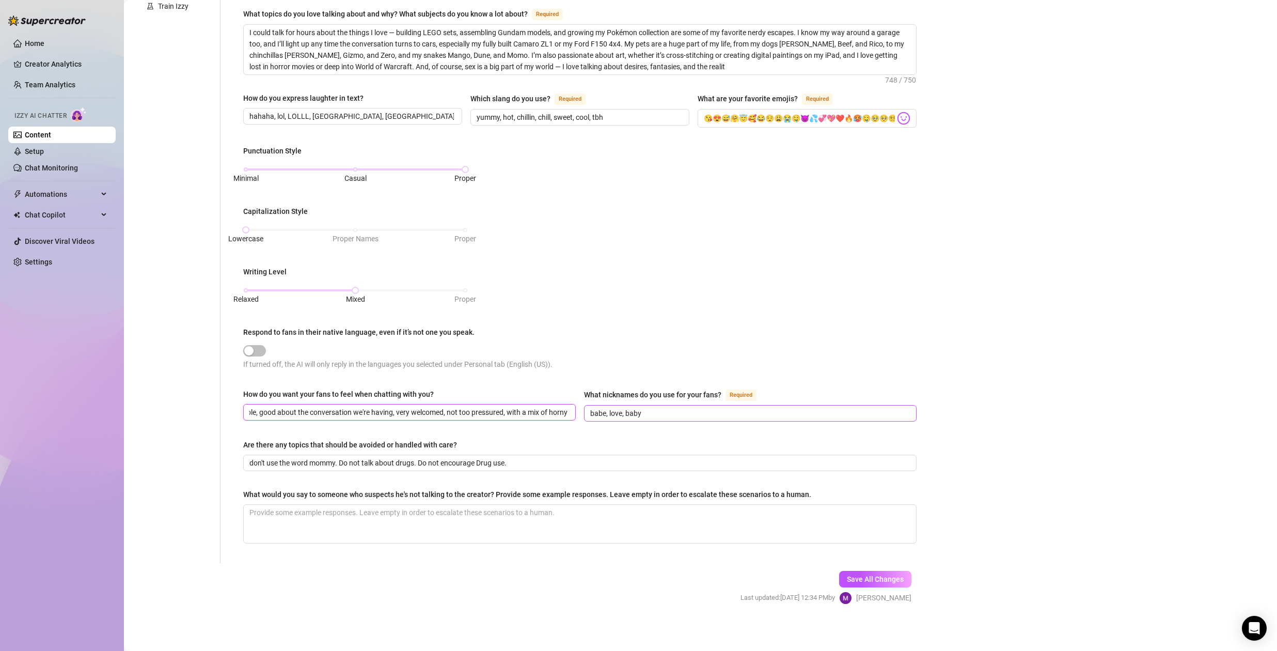
click at [608, 417] on div "How do you want your fans to feel when chatting with you? i want them to feel c…" at bounding box center [579, 409] width 673 height 42
drag, startPoint x: 534, startPoint y: 411, endPoint x: 579, endPoint y: 414, distance: 45.0
click at [535, 411] on input "i want them to feel comfortable, good about the conversation we're having, very…" at bounding box center [408, 411] width 318 height 11
type input "i want them to feel comfortable, good about the conversation we're having, very…"
click at [1013, 382] on div "Bio Import Bio from other creator Personal Info Chatting Lifestyle Physique Con…" at bounding box center [700, 202] width 1133 height 842
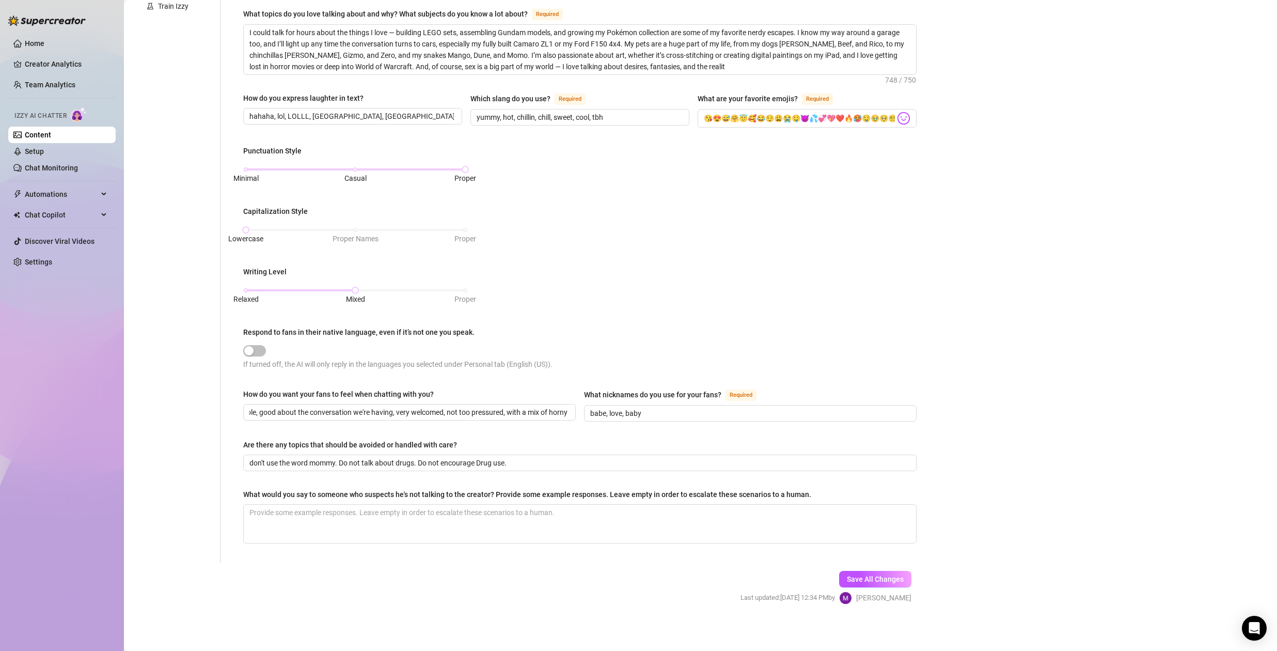
scroll to position [0, 0]
click at [878, 575] on span "Save All Changes" at bounding box center [875, 579] width 57 height 8
click at [1256, 626] on icon "Open Intercom Messenger" at bounding box center [1254, 627] width 12 height 13
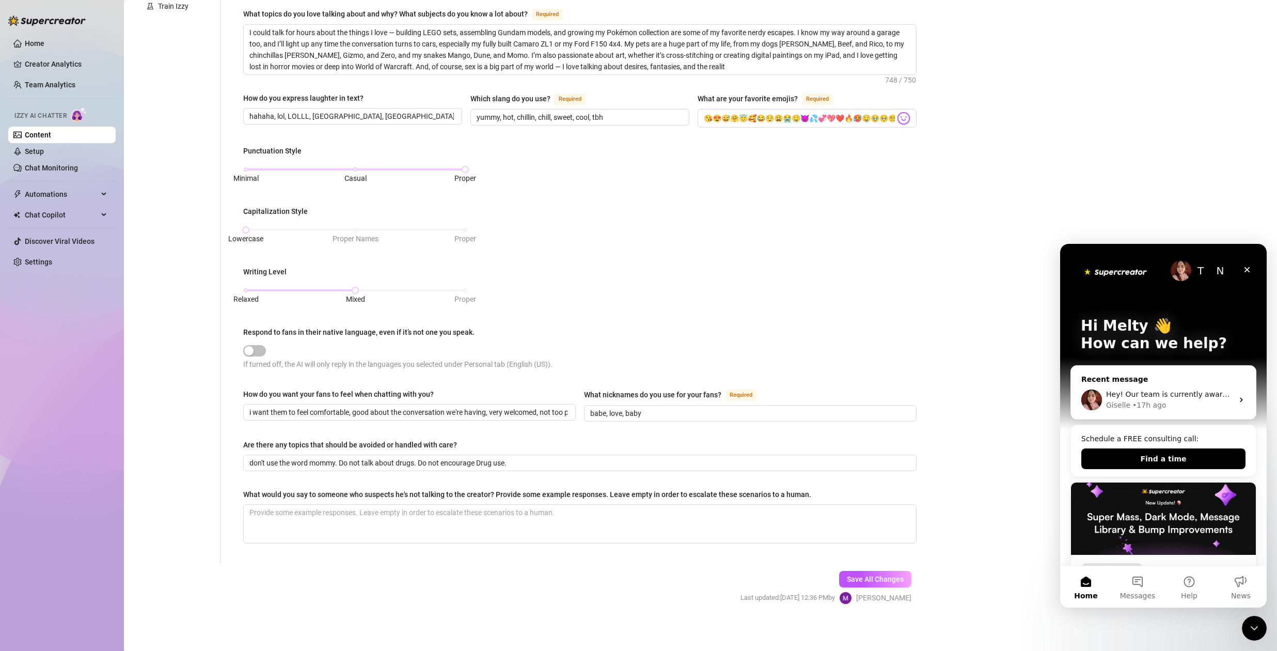
click at [1177, 399] on div "Hey! Our team is currently aware of this issue, and I’ll go ahead and ask for a…" at bounding box center [1169, 394] width 127 height 11
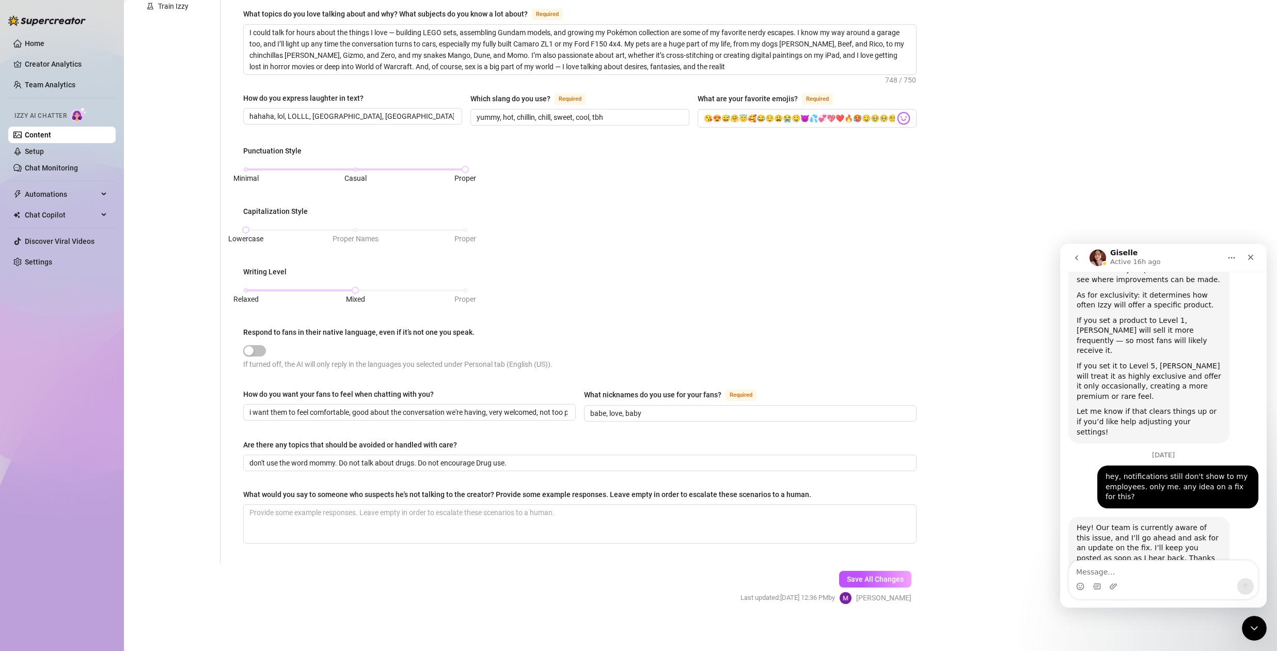
scroll to position [3283, 0]
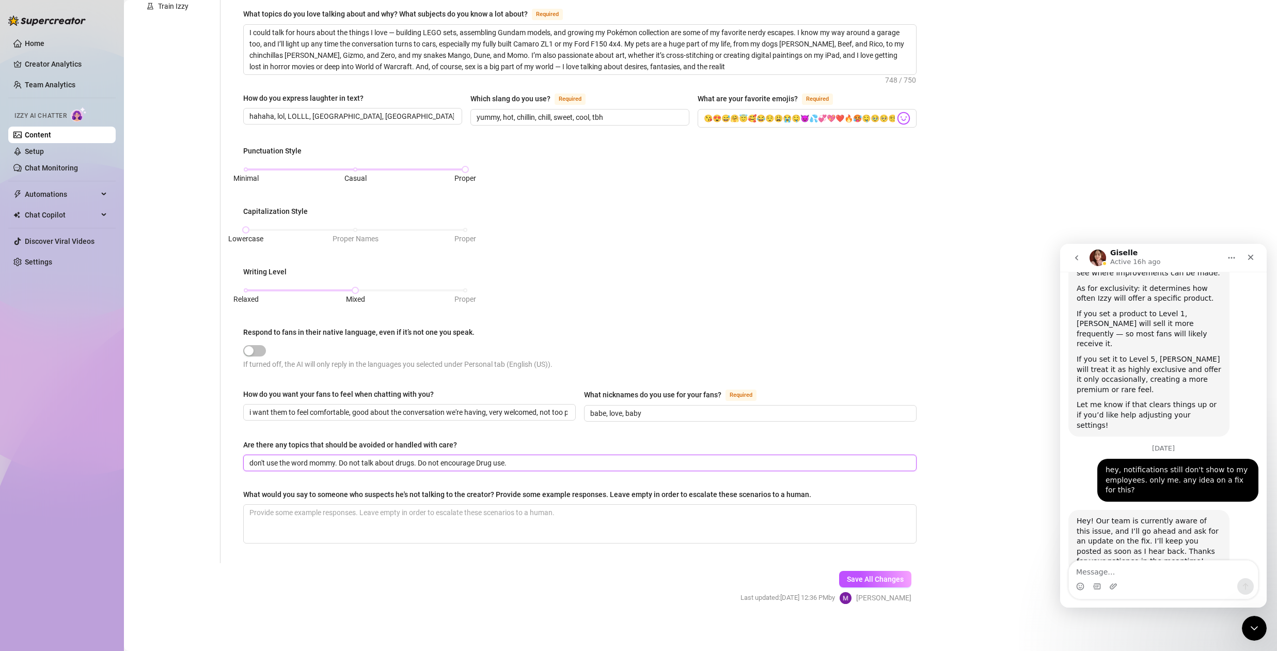
click at [547, 459] on input "don't use the word mommy. Do not talk about drugs. Do not encourage Drug use." at bounding box center [578, 462] width 659 height 11
click at [889, 577] on span "Save All Changes" at bounding box center [875, 579] width 57 height 8
type input "don't use the word mommy. Do not talk about drugs. Do not encourage Drug use. D…"
click at [1256, 625] on icon "Close Intercom Messenger" at bounding box center [1253, 626] width 12 height 12
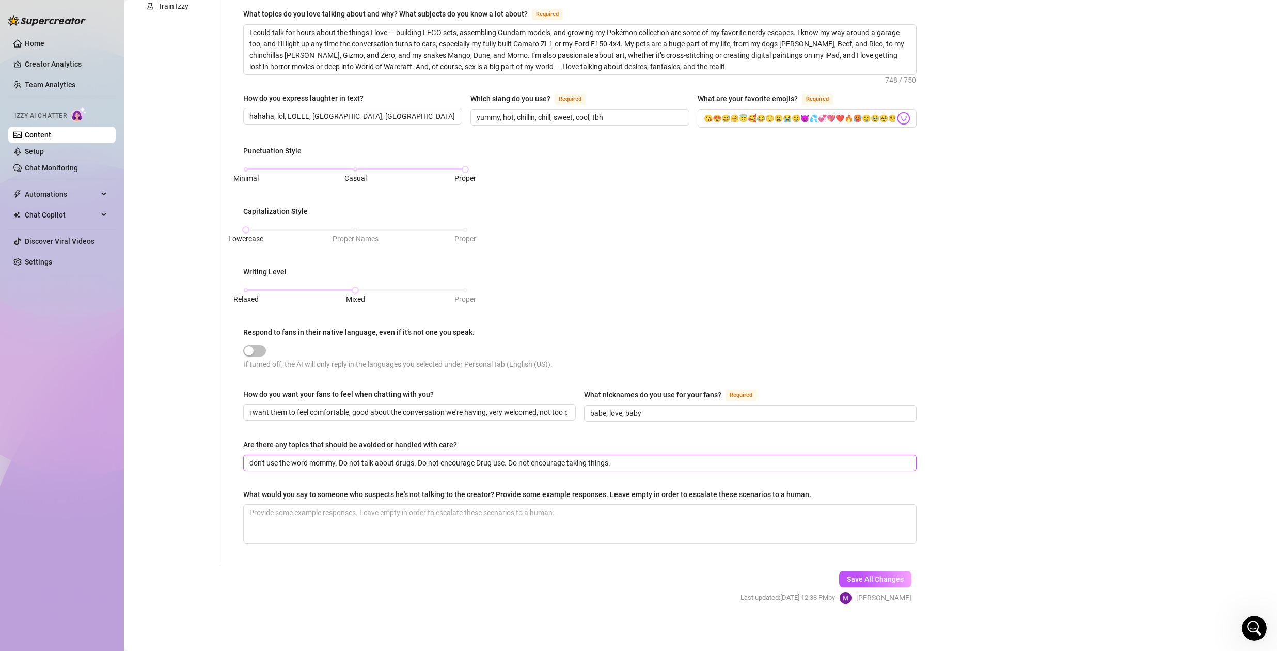
click at [588, 461] on input "don't use the word mommy. Do not talk about drugs. Do not encourage Drug use. D…" at bounding box center [578, 462] width 659 height 11
click at [652, 459] on input "don't use the word mommy. Do not talk about drugs. Do not encourage Drug use. D…" at bounding box center [578, 462] width 659 height 11
click at [866, 575] on span "Save All Changes" at bounding box center [875, 579] width 57 height 8
click at [55, 166] on link "Chat Monitoring" at bounding box center [51, 168] width 53 height 8
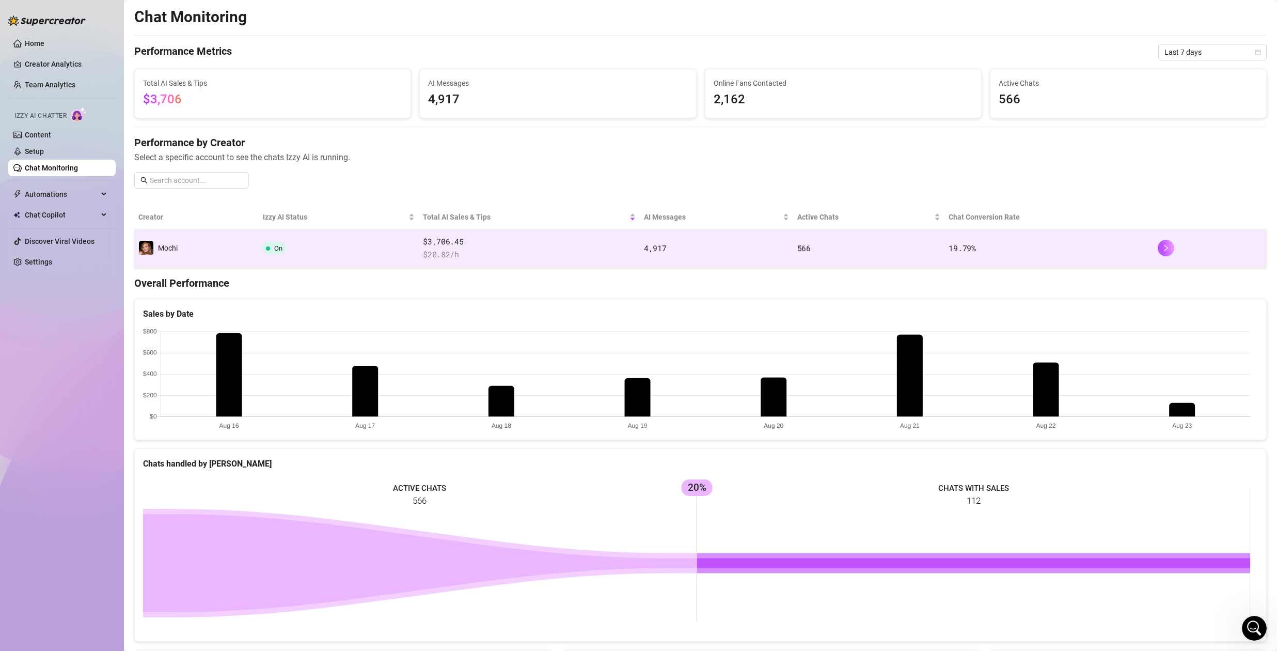
click at [334, 254] on td "On" at bounding box center [339, 248] width 160 height 38
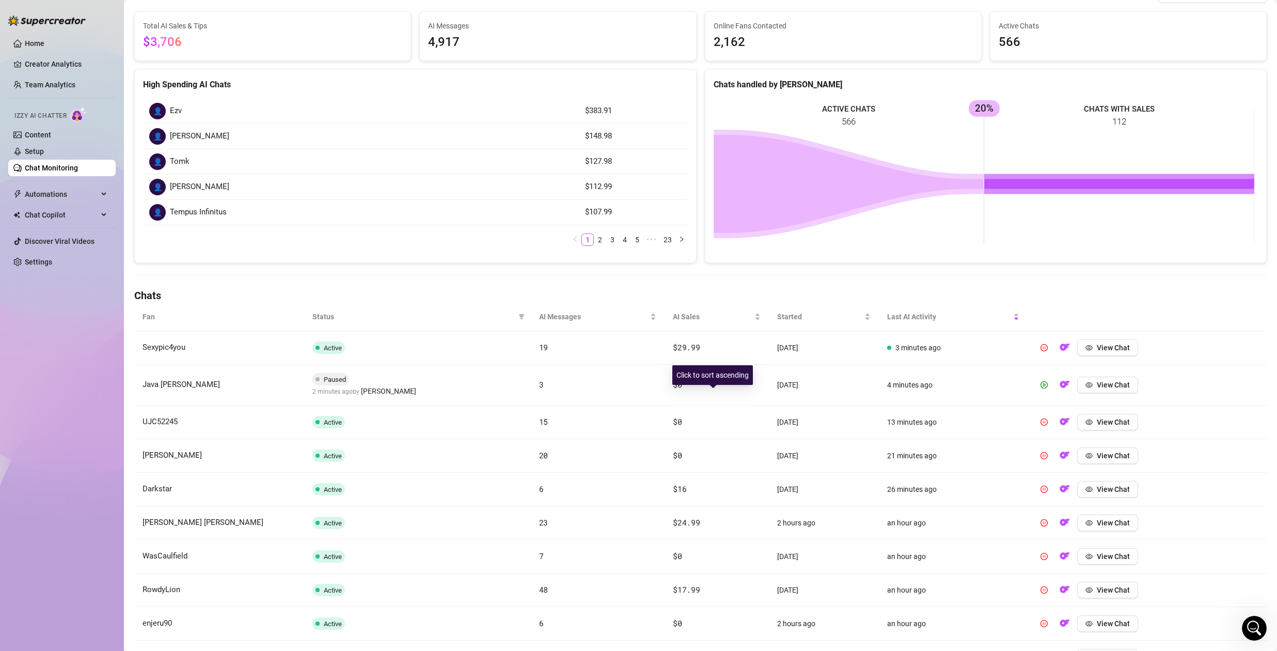
scroll to position [169, 0]
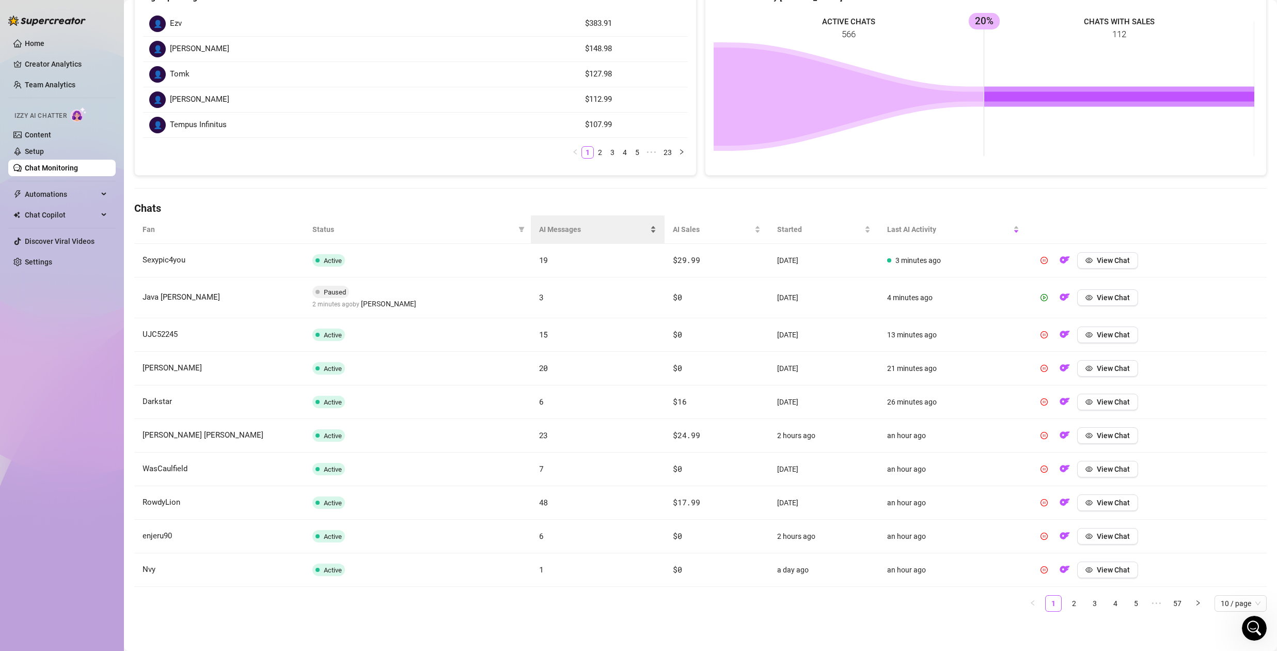
click at [569, 226] on span "AI Messages" at bounding box center [593, 229] width 109 height 11
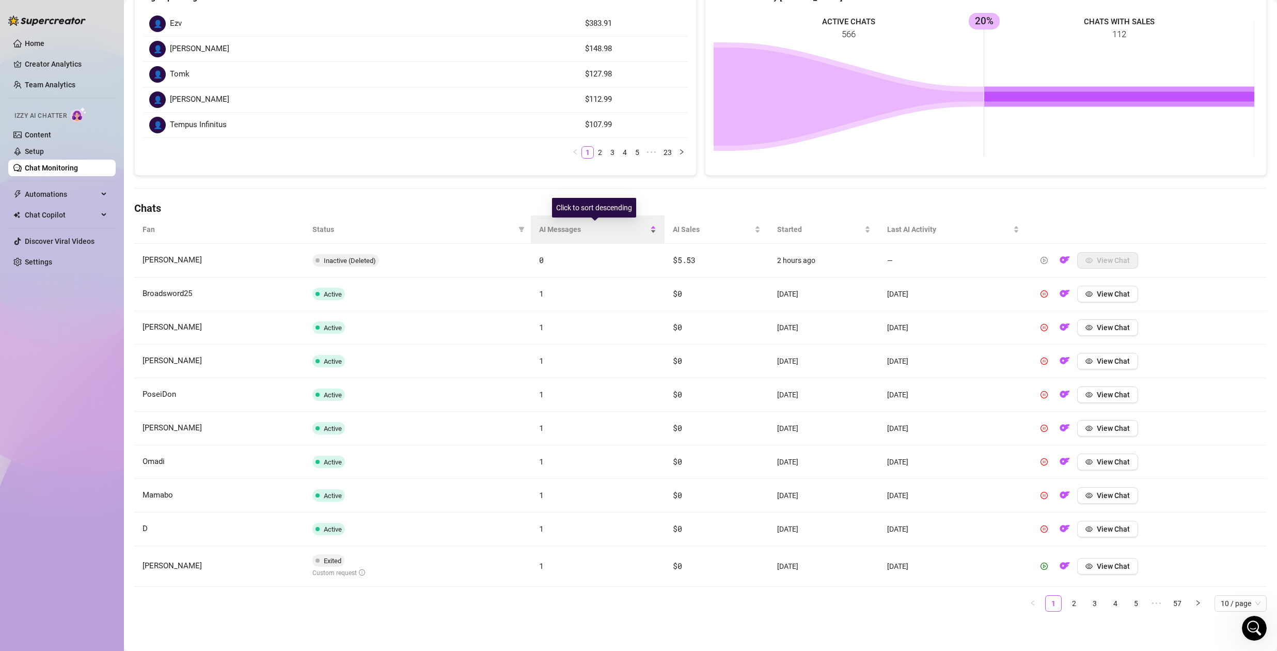
click at [569, 226] on span "AI Messages" at bounding box center [593, 229] width 109 height 11
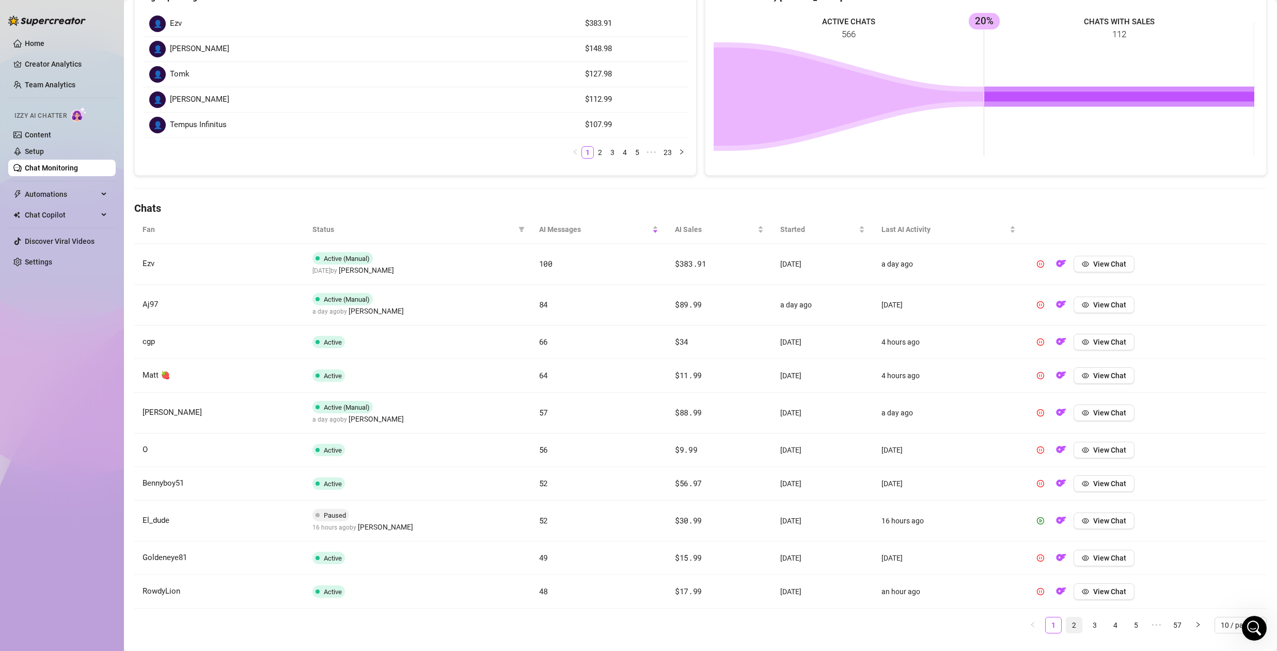
click at [1066, 623] on link "2" at bounding box center [1073, 624] width 15 height 15
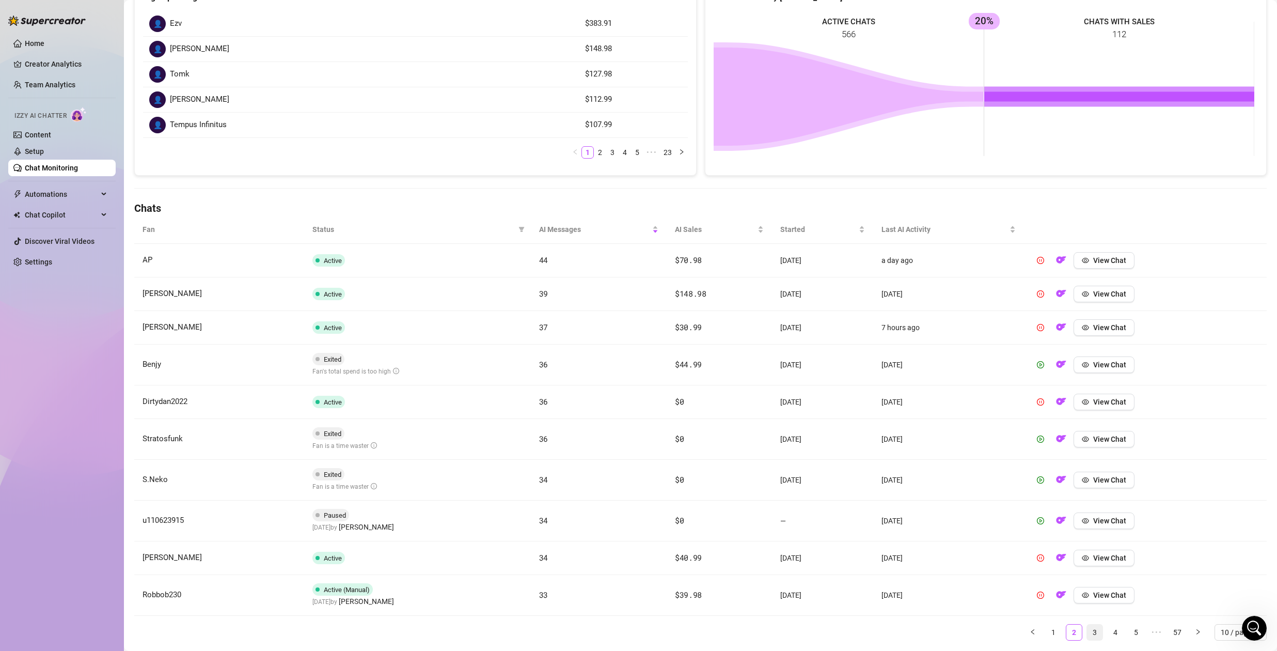
click at [1087, 631] on link "3" at bounding box center [1094, 631] width 15 height 15
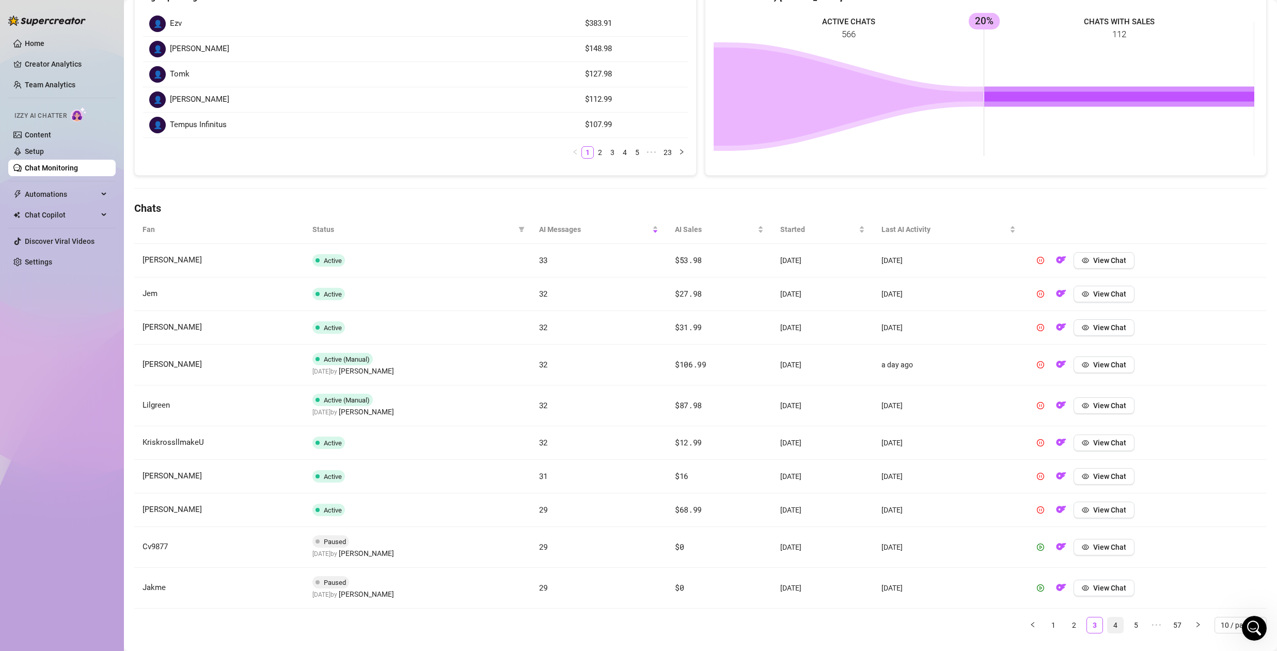
click at [1113, 624] on link "4" at bounding box center [1115, 624] width 15 height 15
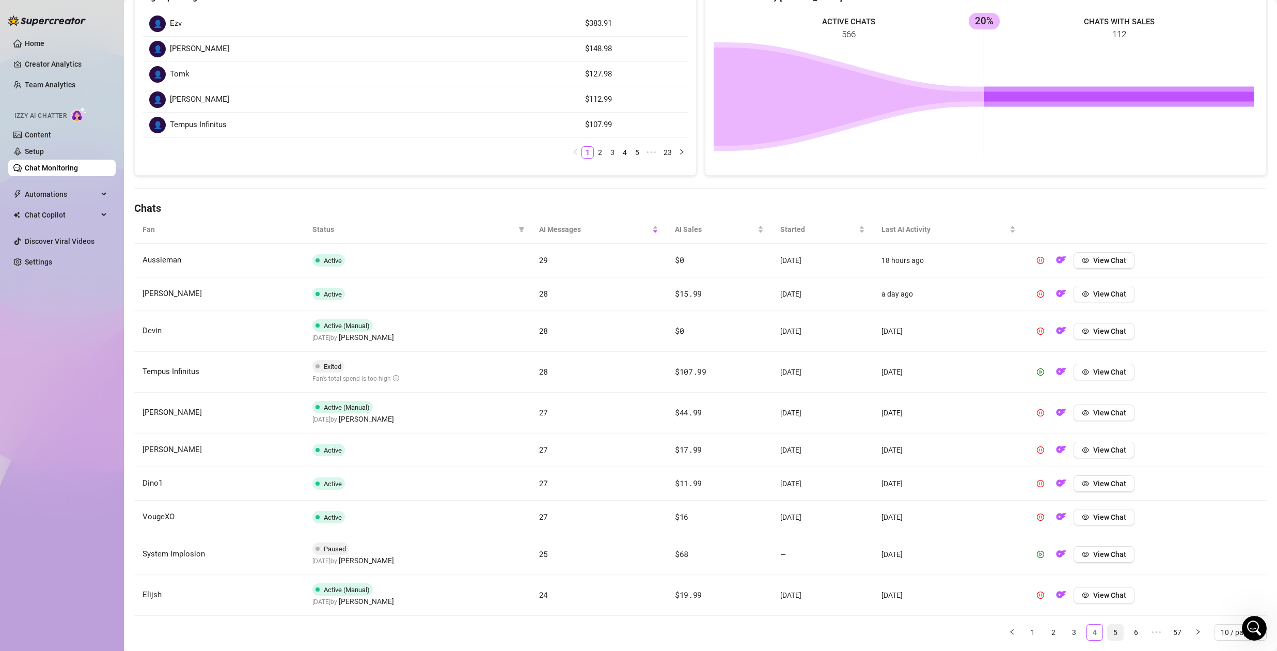
click at [1108, 633] on link "5" at bounding box center [1115, 631] width 15 height 15
